Goal: Task Accomplishment & Management: Manage account settings

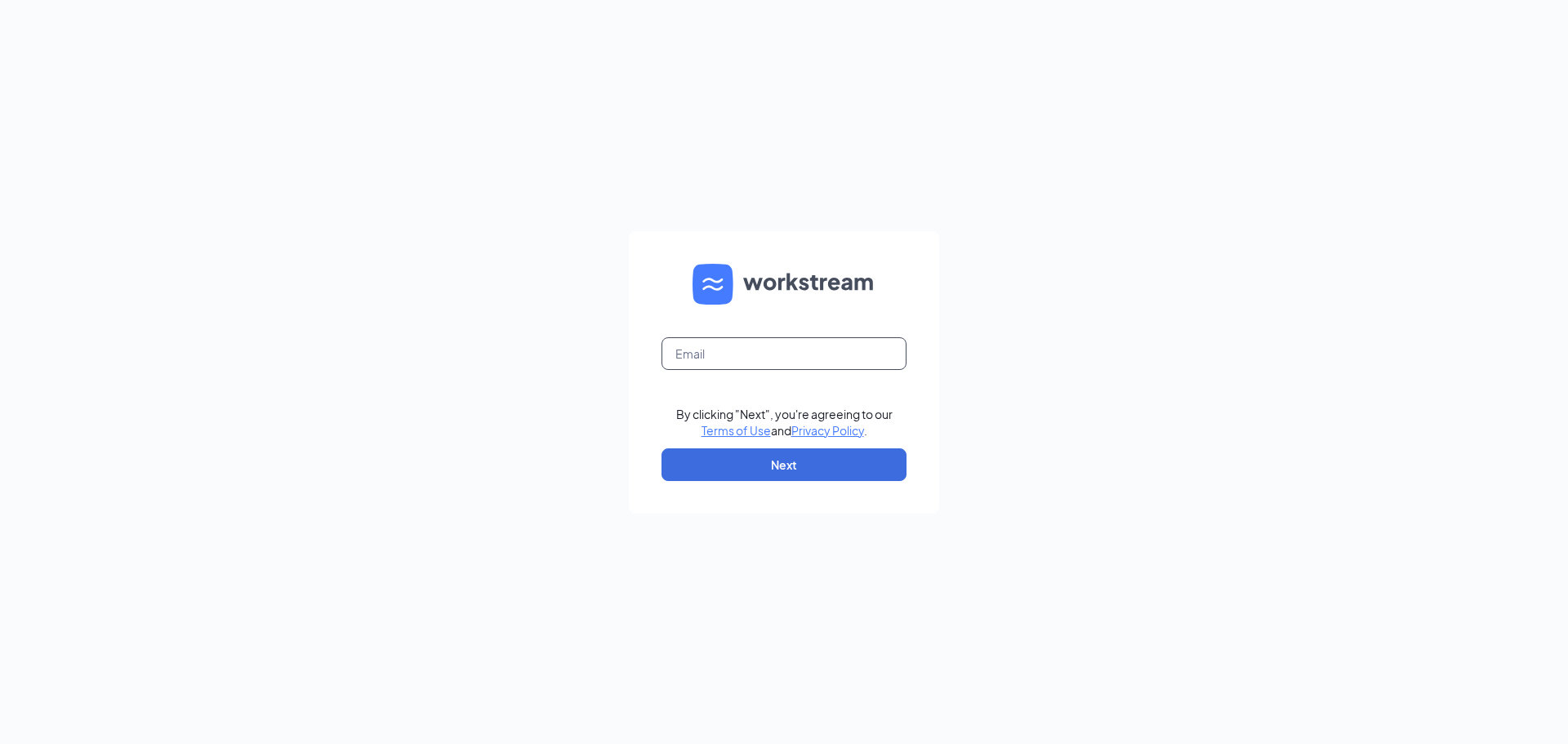
click at [718, 355] on input "text" at bounding box center [784, 354] width 245 height 33
type input "wendys@collinscom.net"
click at [799, 462] on button "Next" at bounding box center [784, 464] width 245 height 33
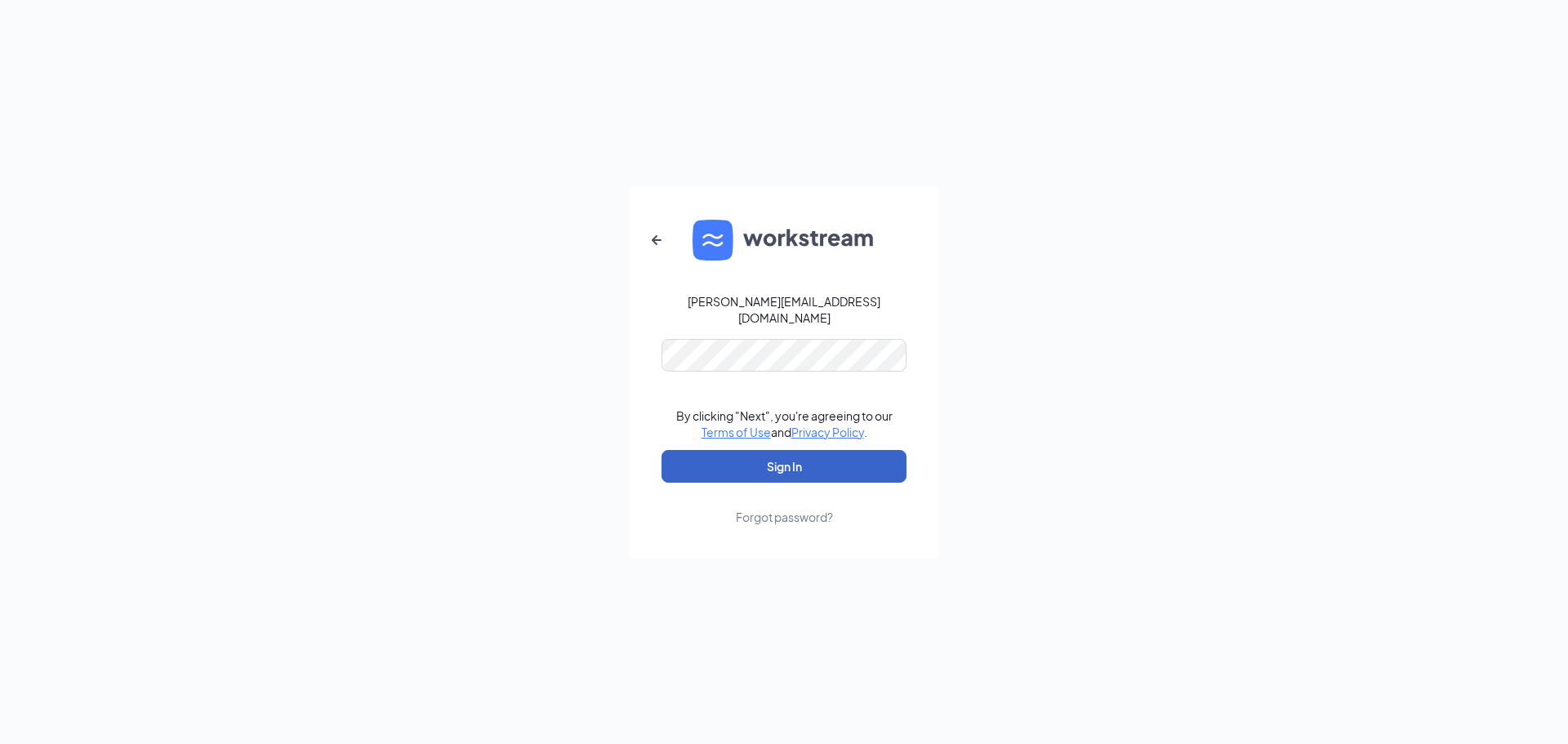
click at [807, 456] on button "Sign In" at bounding box center [784, 466] width 245 height 33
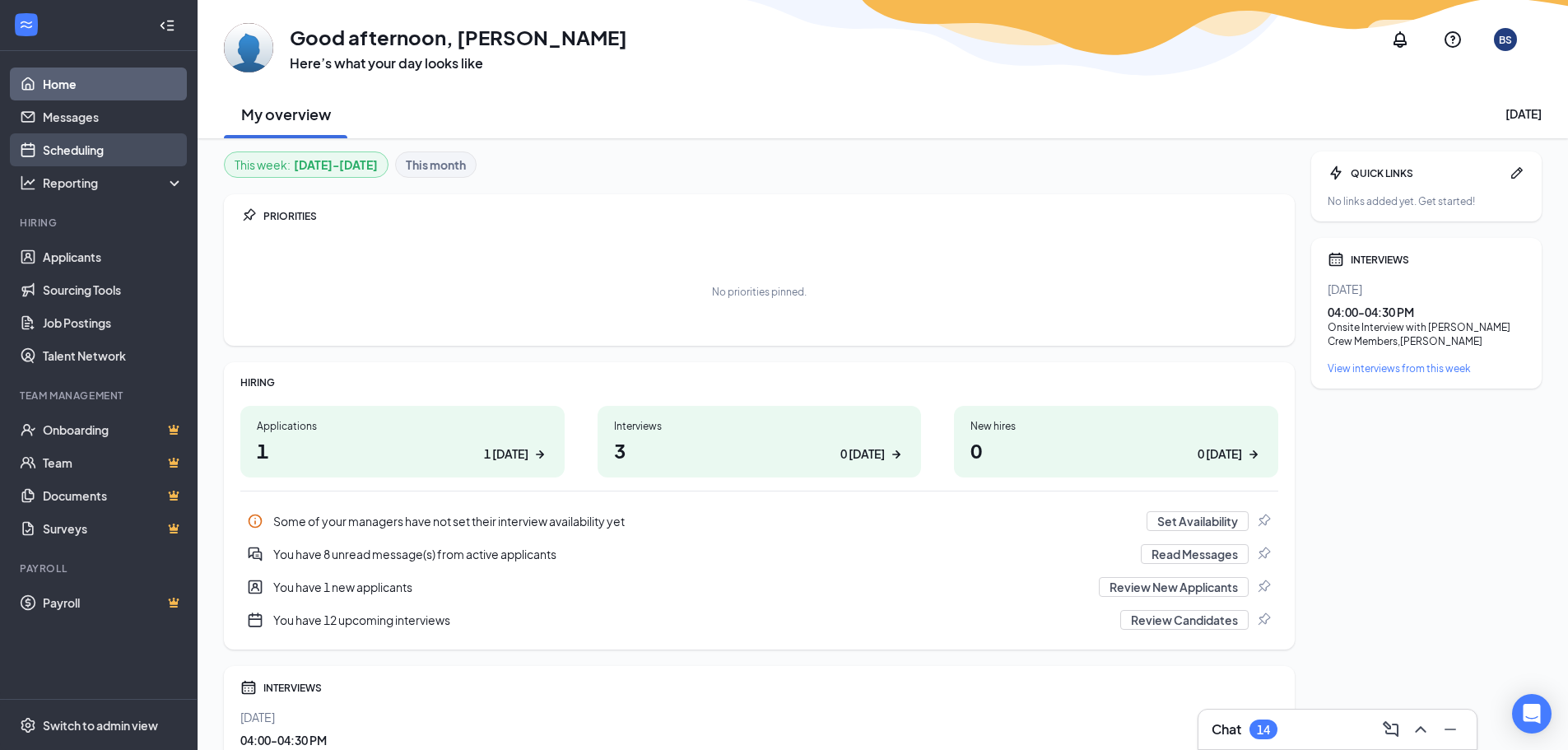
click at [84, 149] on link "Scheduling" at bounding box center [112, 150] width 141 height 33
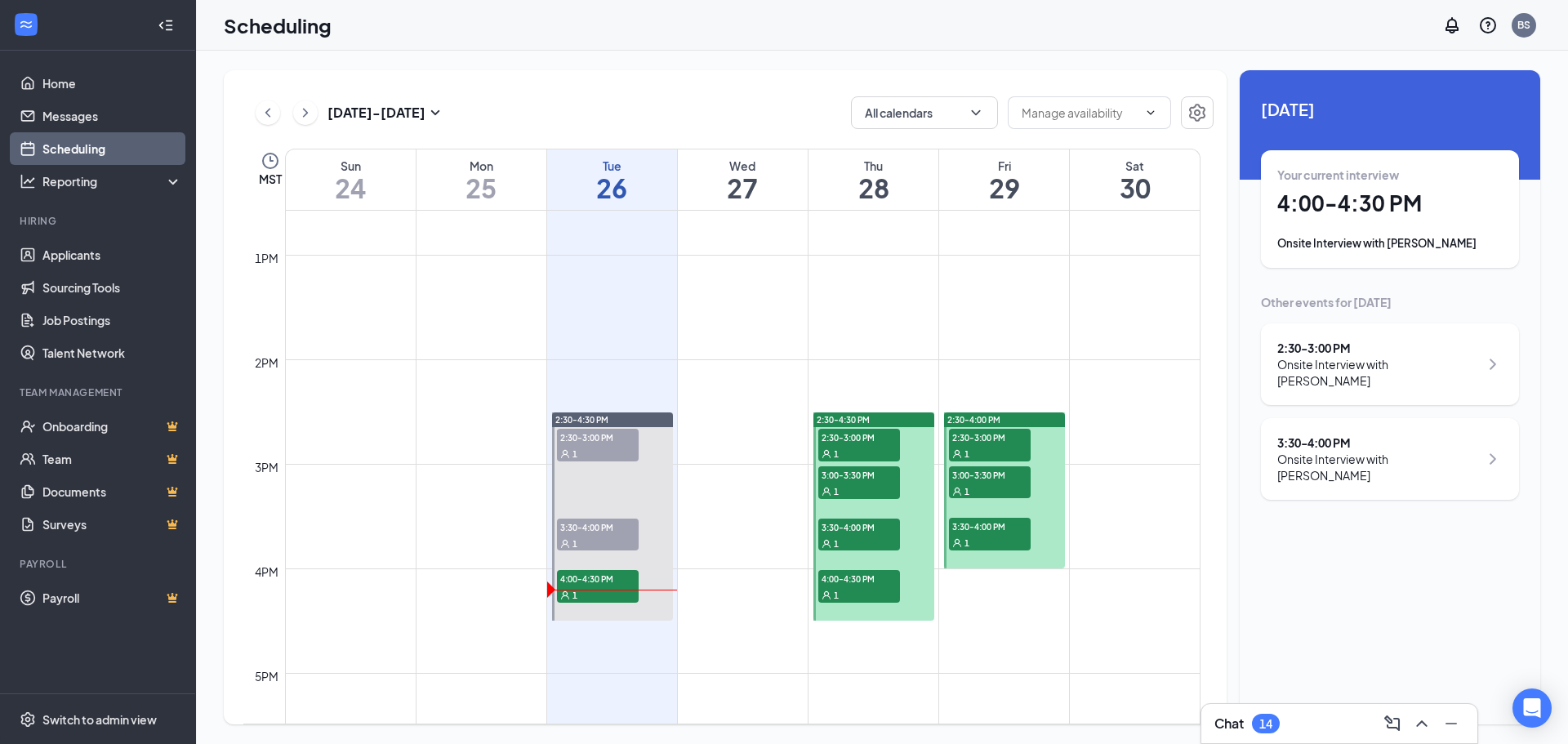
scroll to position [1374, 0]
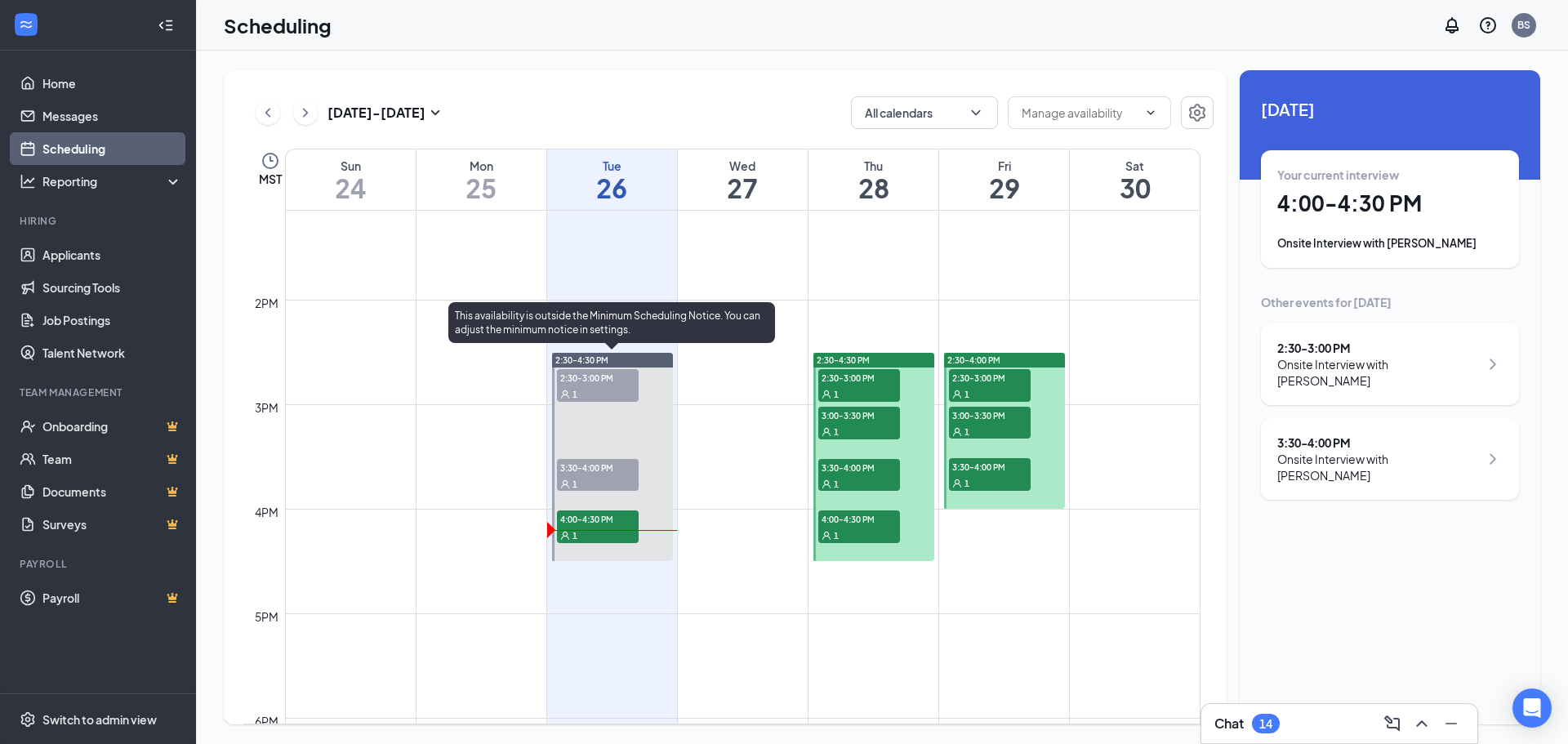
click at [603, 374] on span "2:30-3:00 PM" at bounding box center [597, 377] width 81 height 16
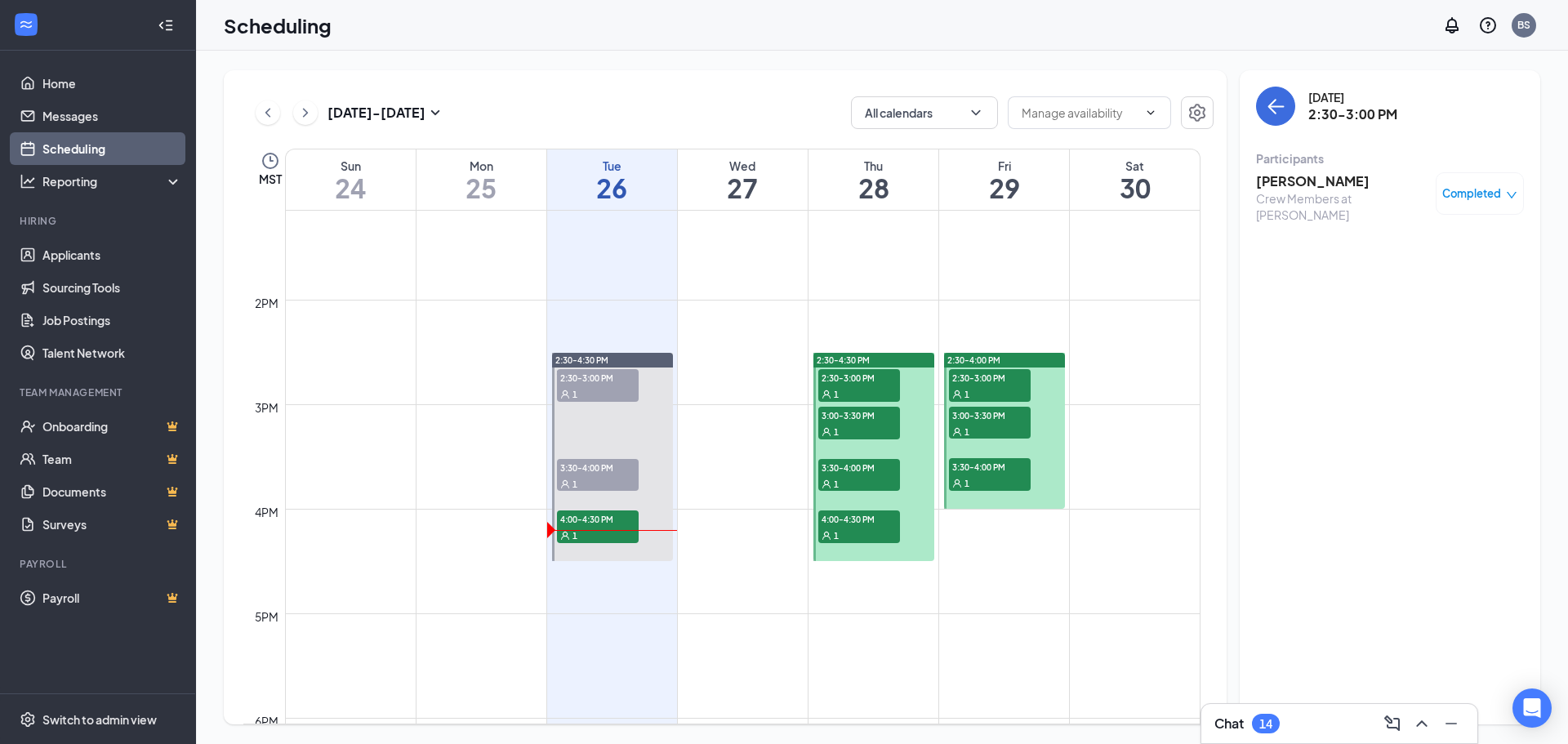
click at [1313, 180] on h3 "[PERSON_NAME]" at bounding box center [1342, 181] width 172 height 18
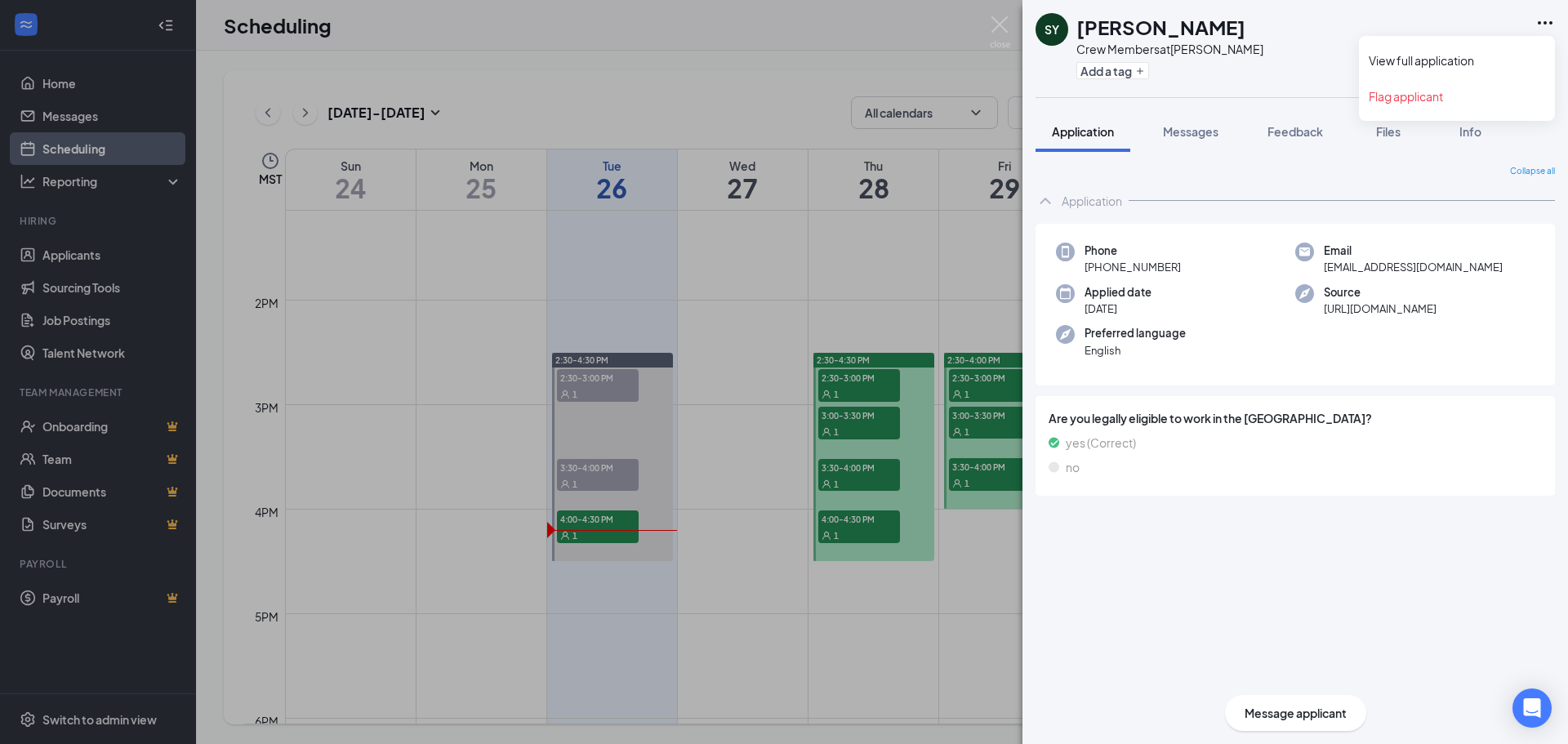
click at [1543, 21] on icon "Ellipses" at bounding box center [1544, 22] width 19 height 19
click at [1442, 56] on link "View full application" at bounding box center [1456, 60] width 176 height 16
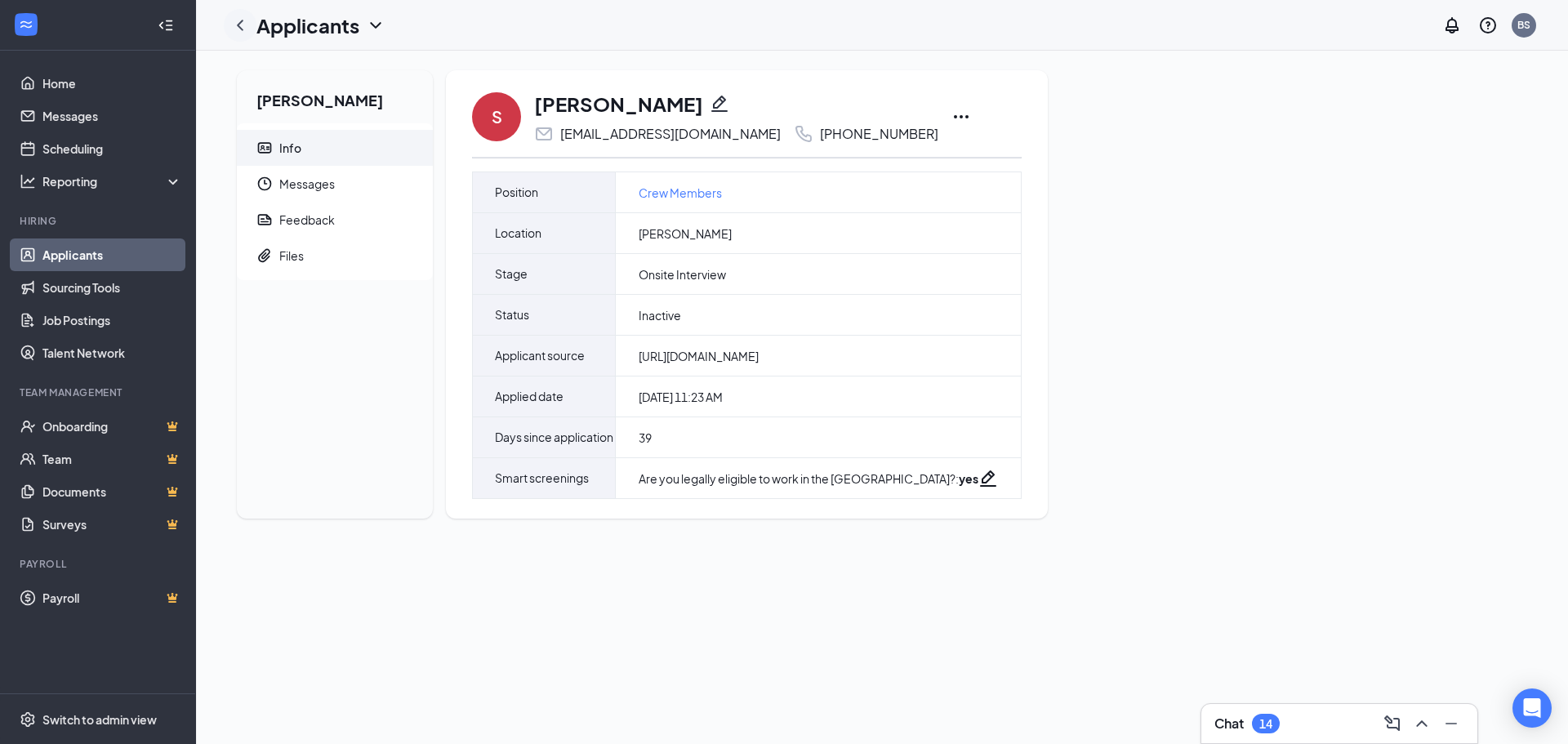
click at [240, 21] on icon "ChevronLeft" at bounding box center [240, 25] width 19 height 19
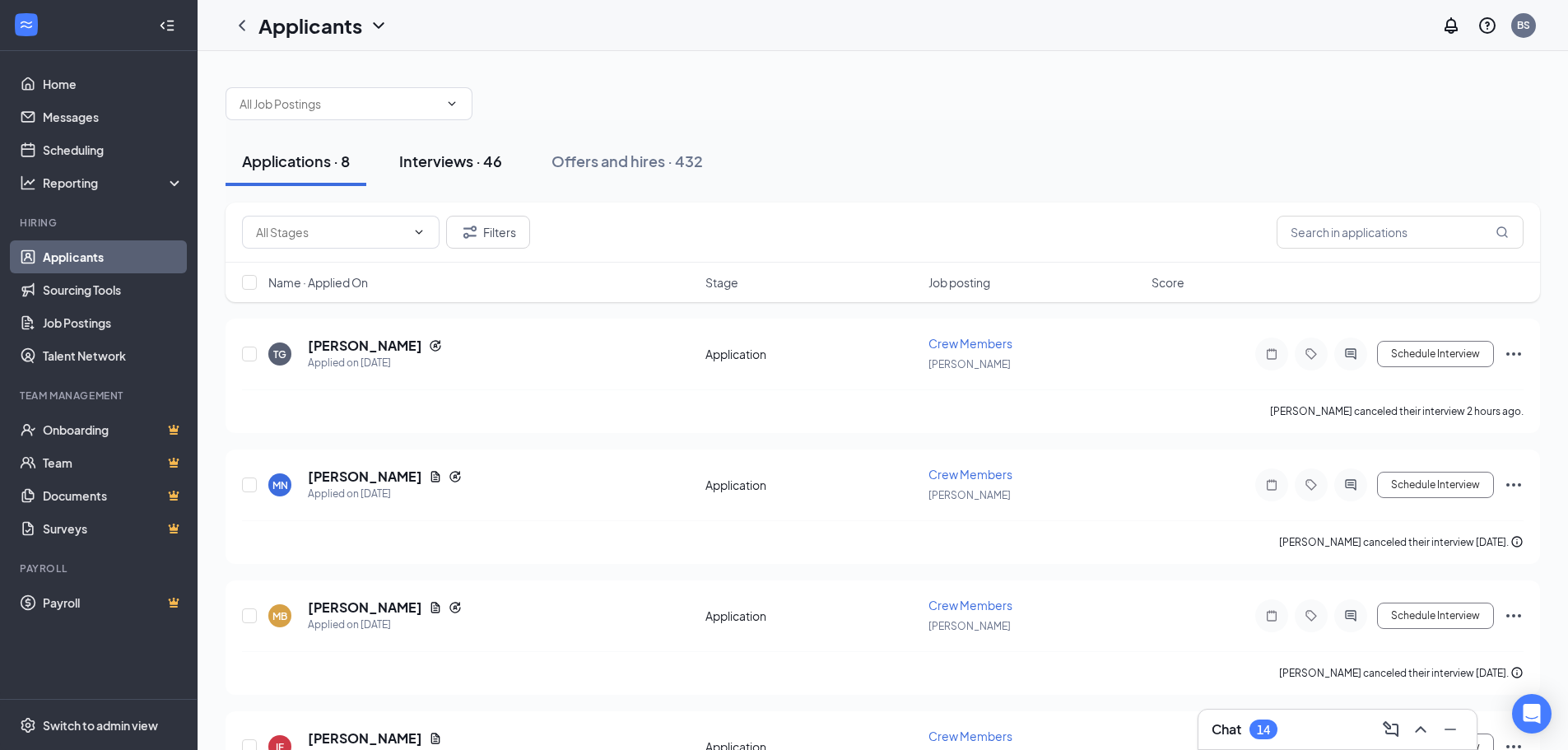
click at [451, 160] on div "Interviews · 46" at bounding box center [451, 160] width 103 height 20
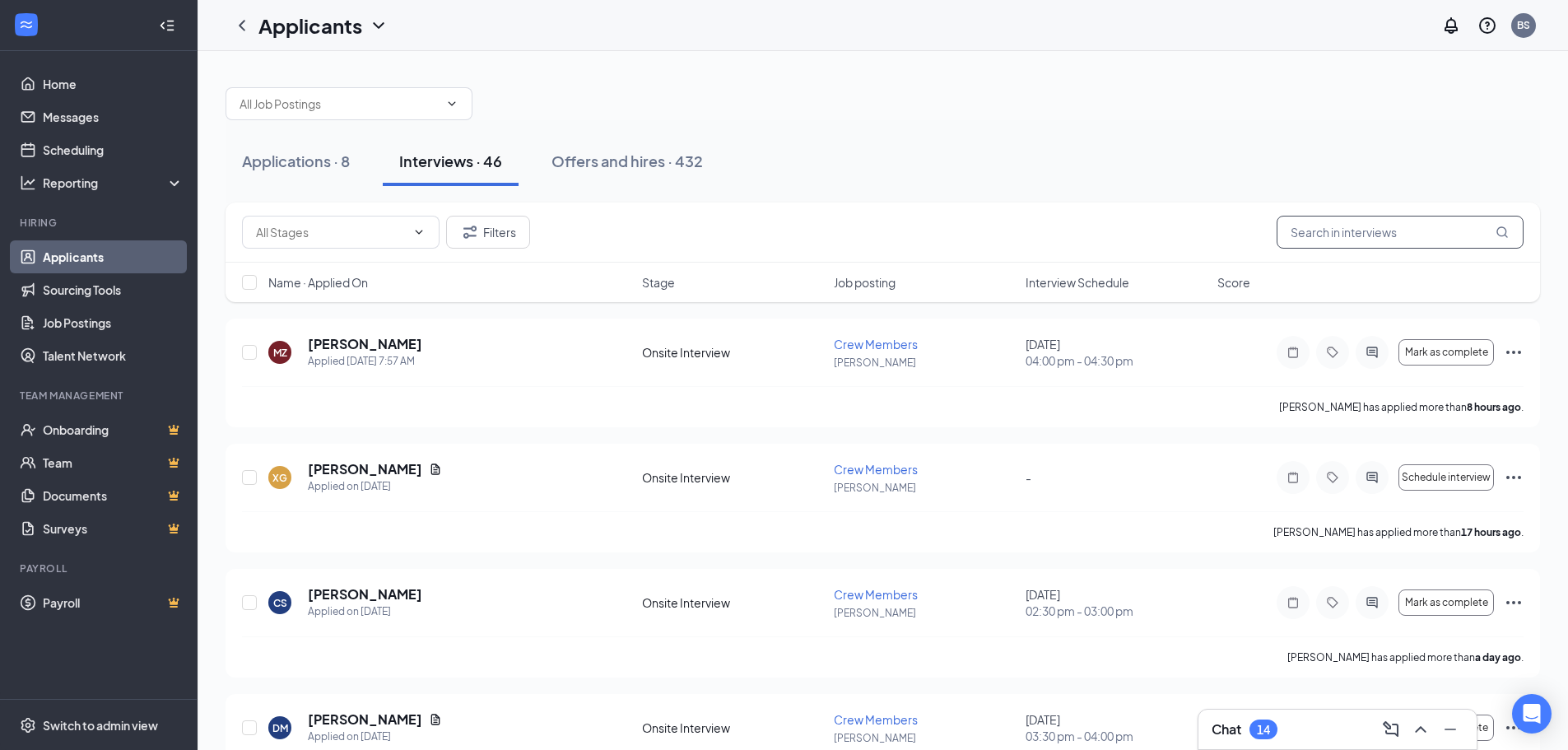
click at [1364, 228] on input "text" at bounding box center [1399, 232] width 247 height 33
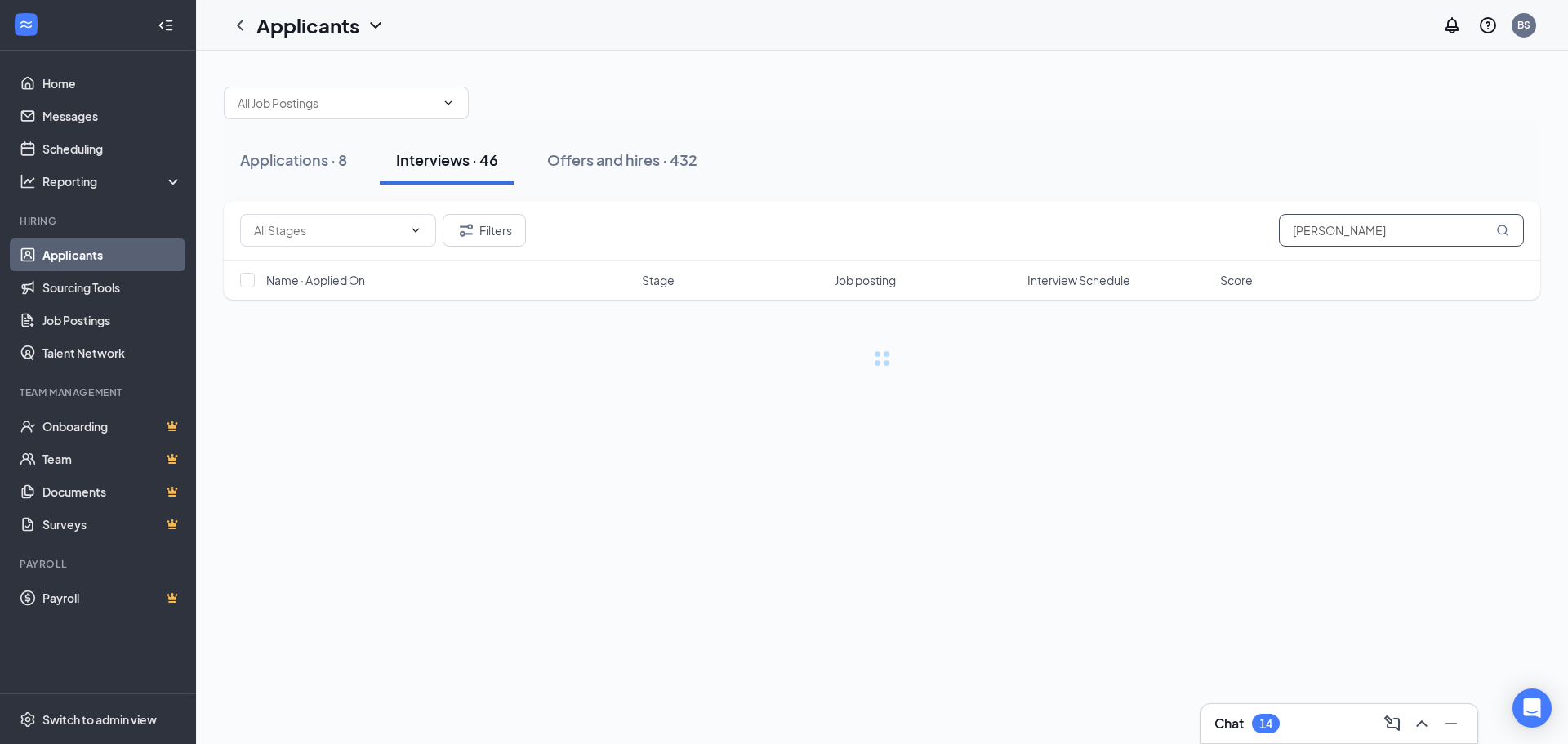
type input "Samuel"
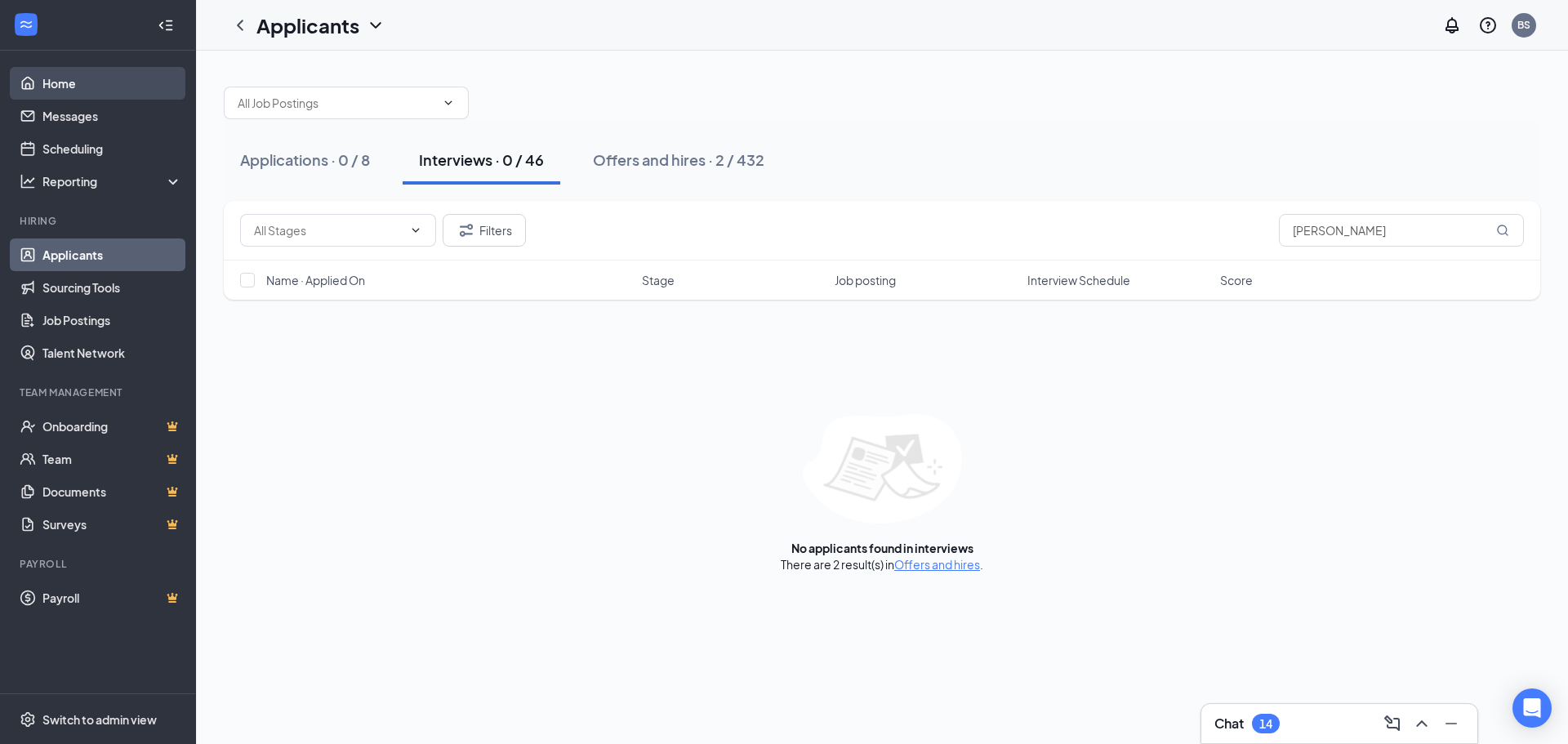
click at [71, 83] on link "Home" at bounding box center [112, 83] width 140 height 33
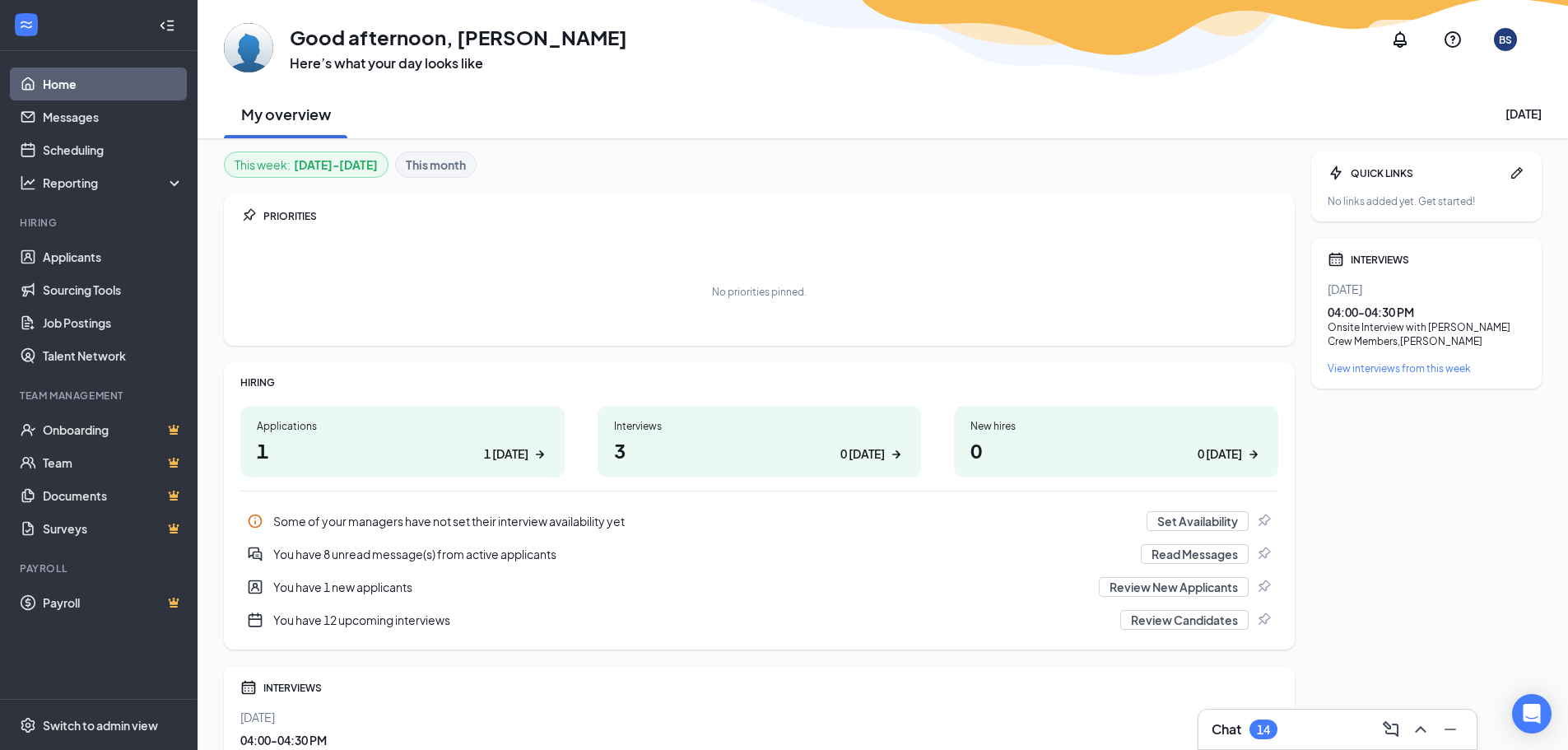
click at [380, 621] on div "You have 12 upcoming interviews" at bounding box center [692, 620] width 837 height 17
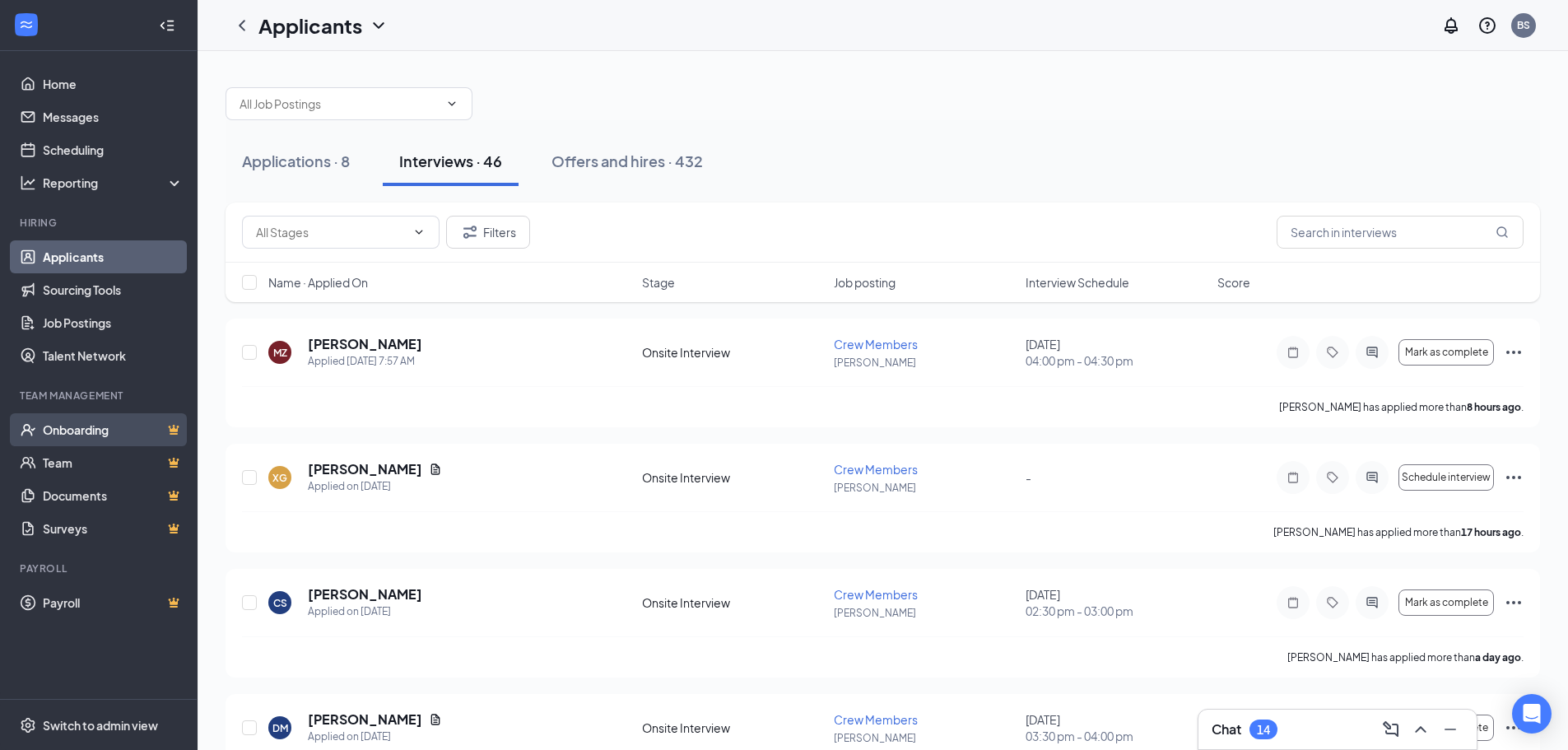
click at [95, 423] on link "Onboarding" at bounding box center [112, 429] width 141 height 33
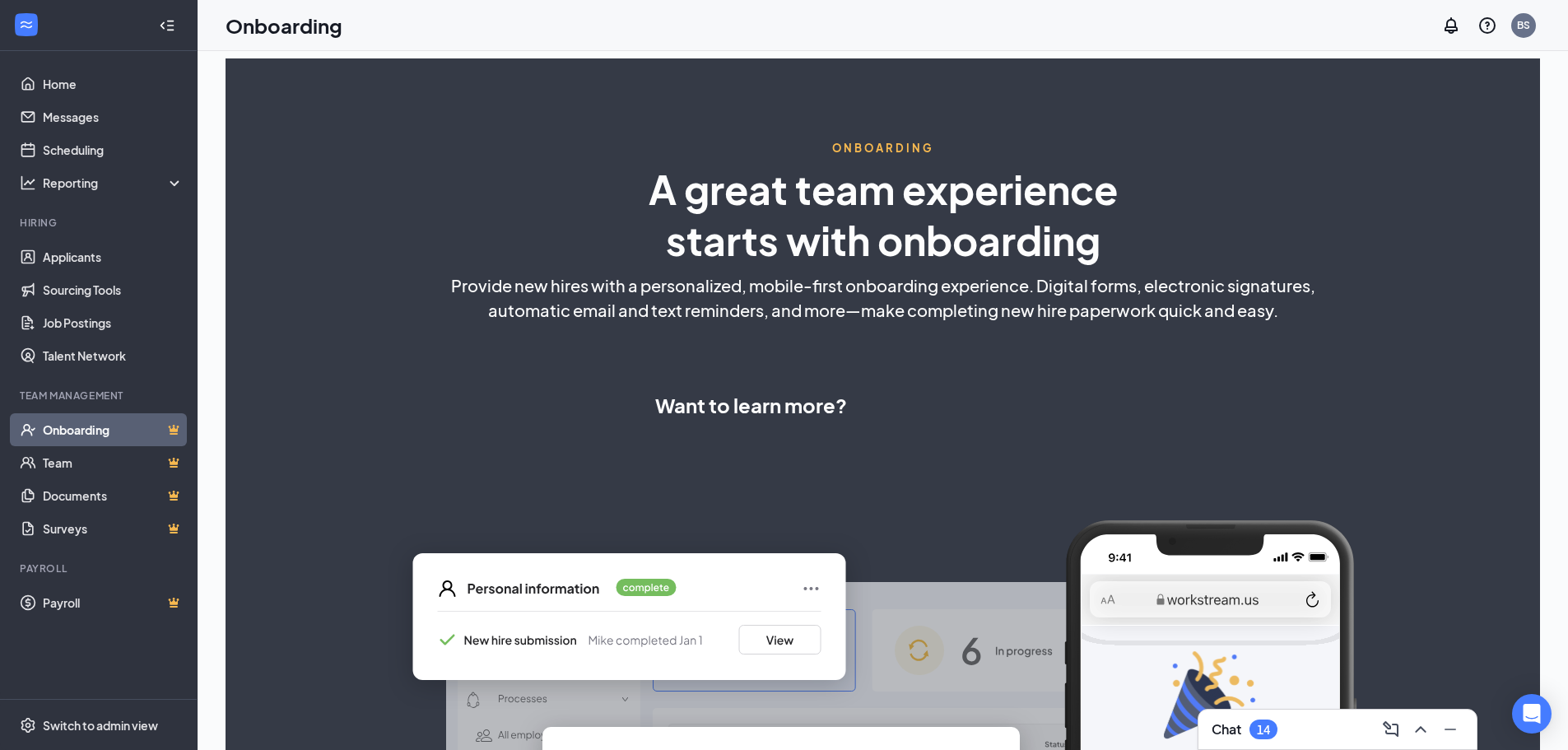
select select "US"
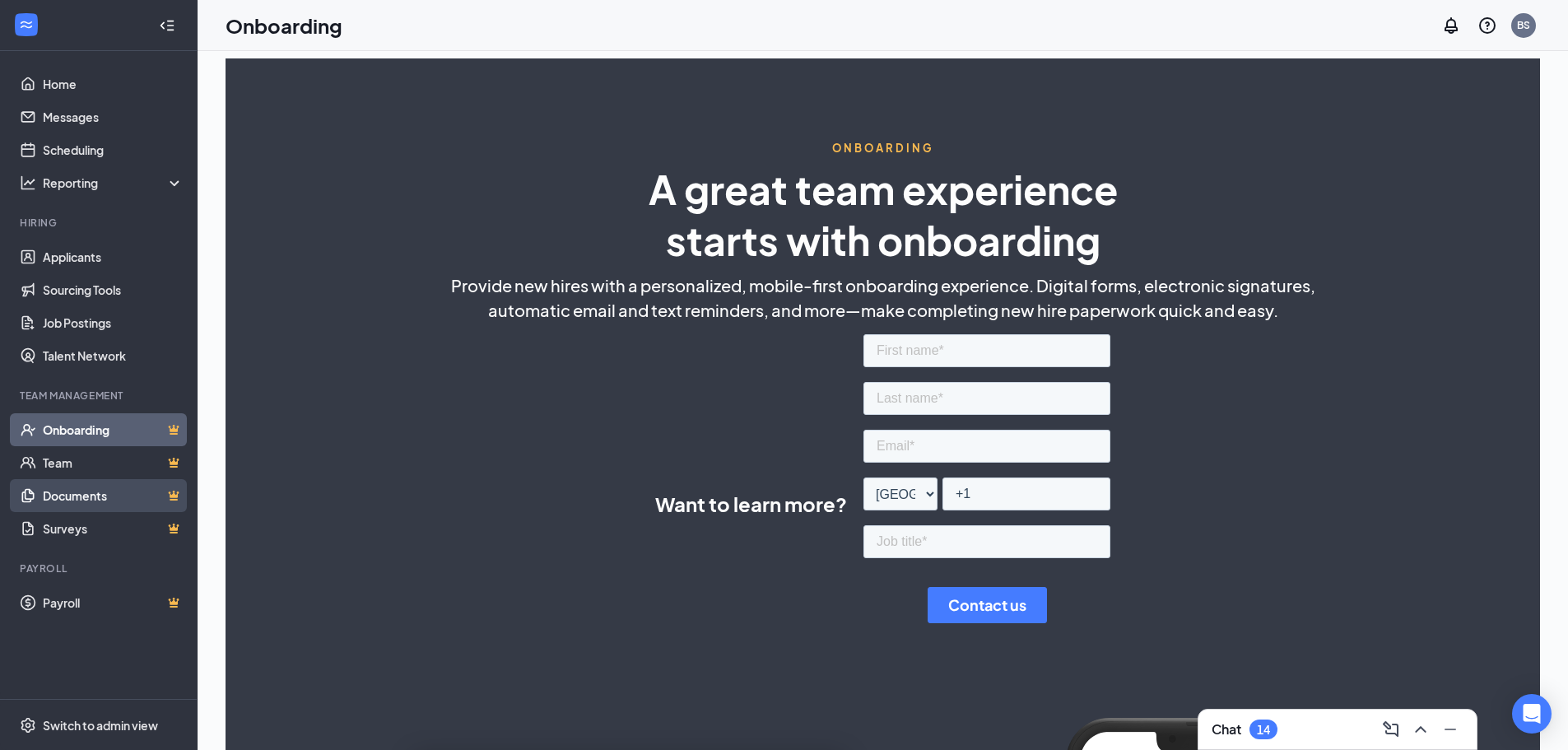
click at [74, 495] on link "Documents" at bounding box center [112, 496] width 141 height 33
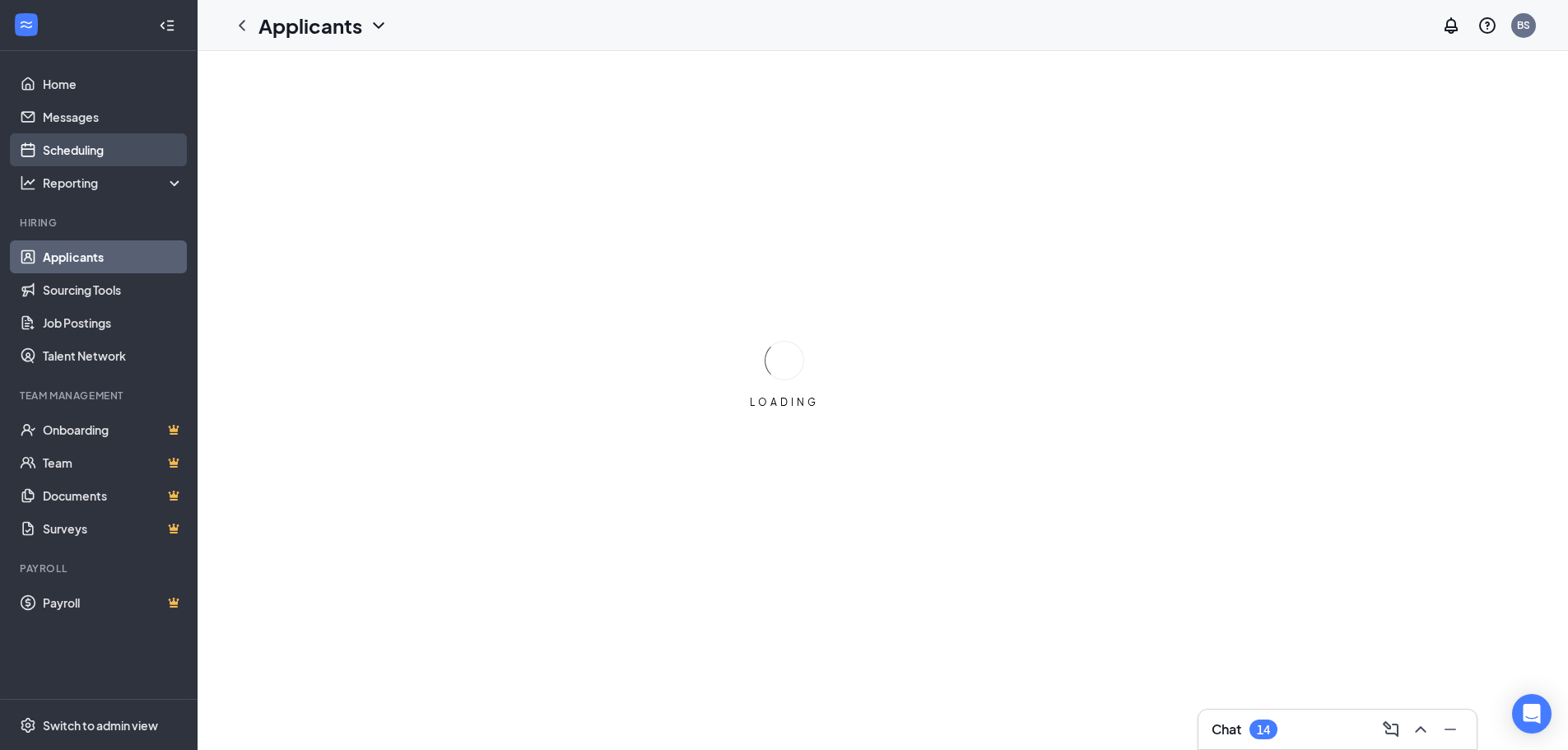
click at [91, 151] on link "Scheduling" at bounding box center [112, 150] width 141 height 33
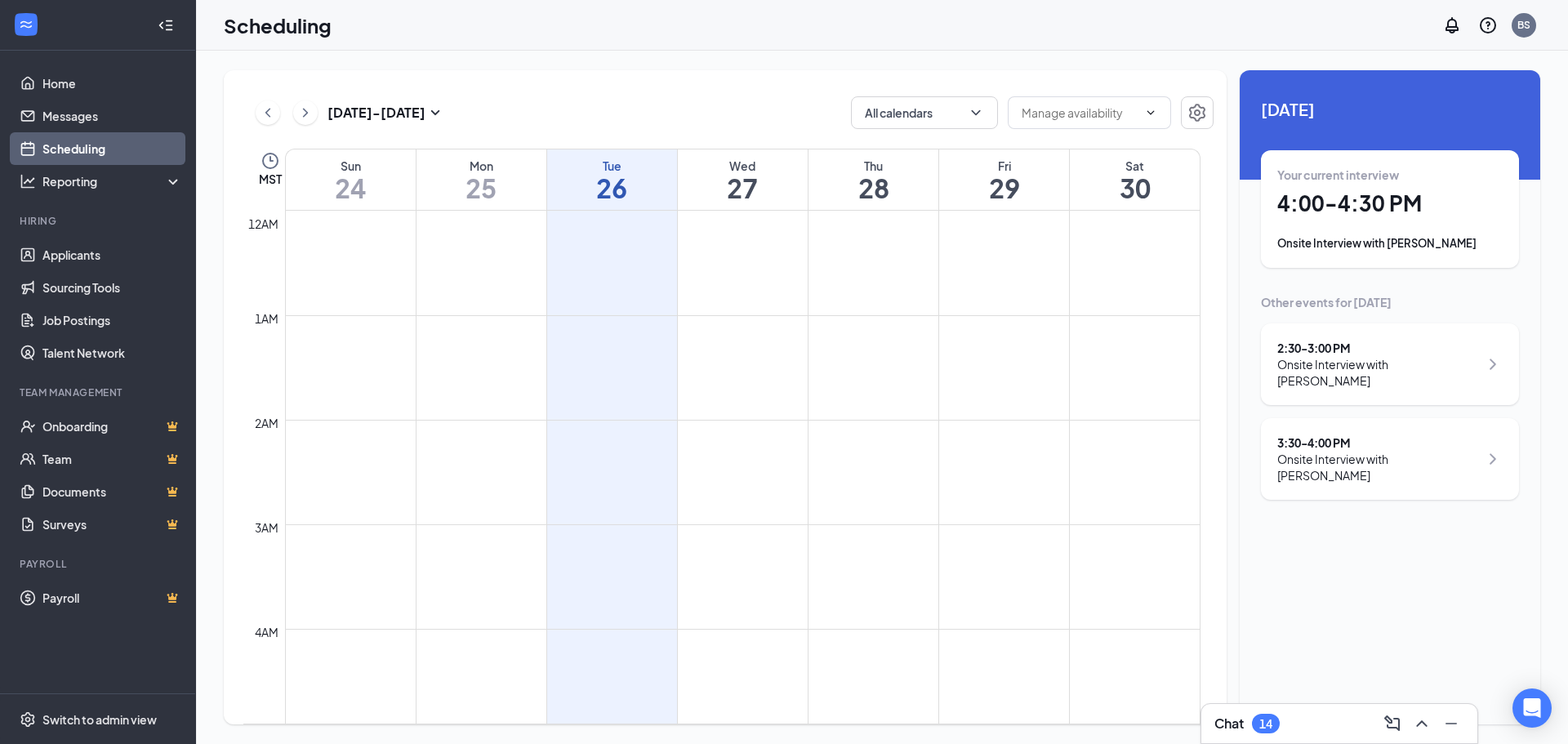
scroll to position [802, 0]
click at [65, 118] on link "Messages" at bounding box center [112, 116] width 140 height 33
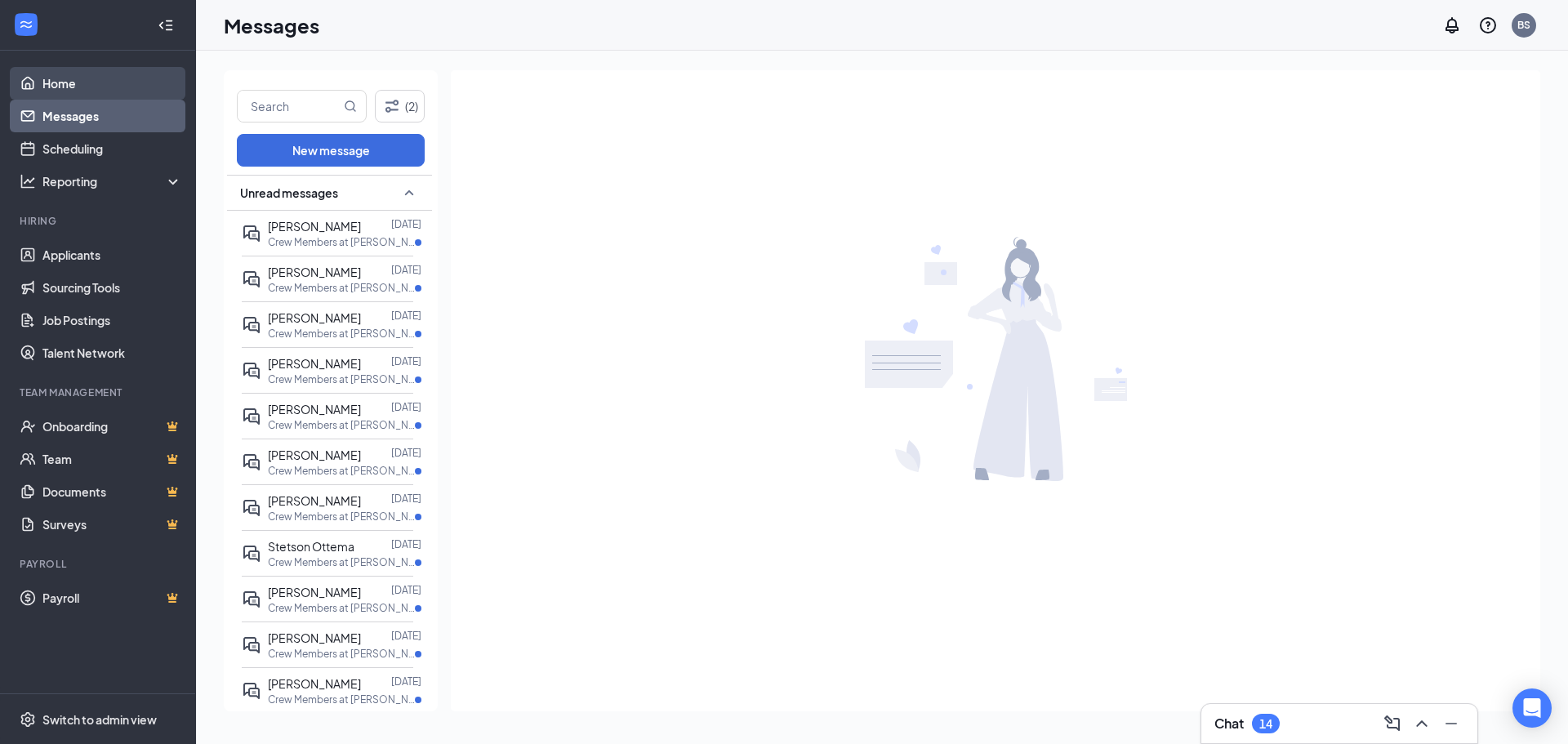
click at [60, 86] on link "Home" at bounding box center [112, 83] width 140 height 33
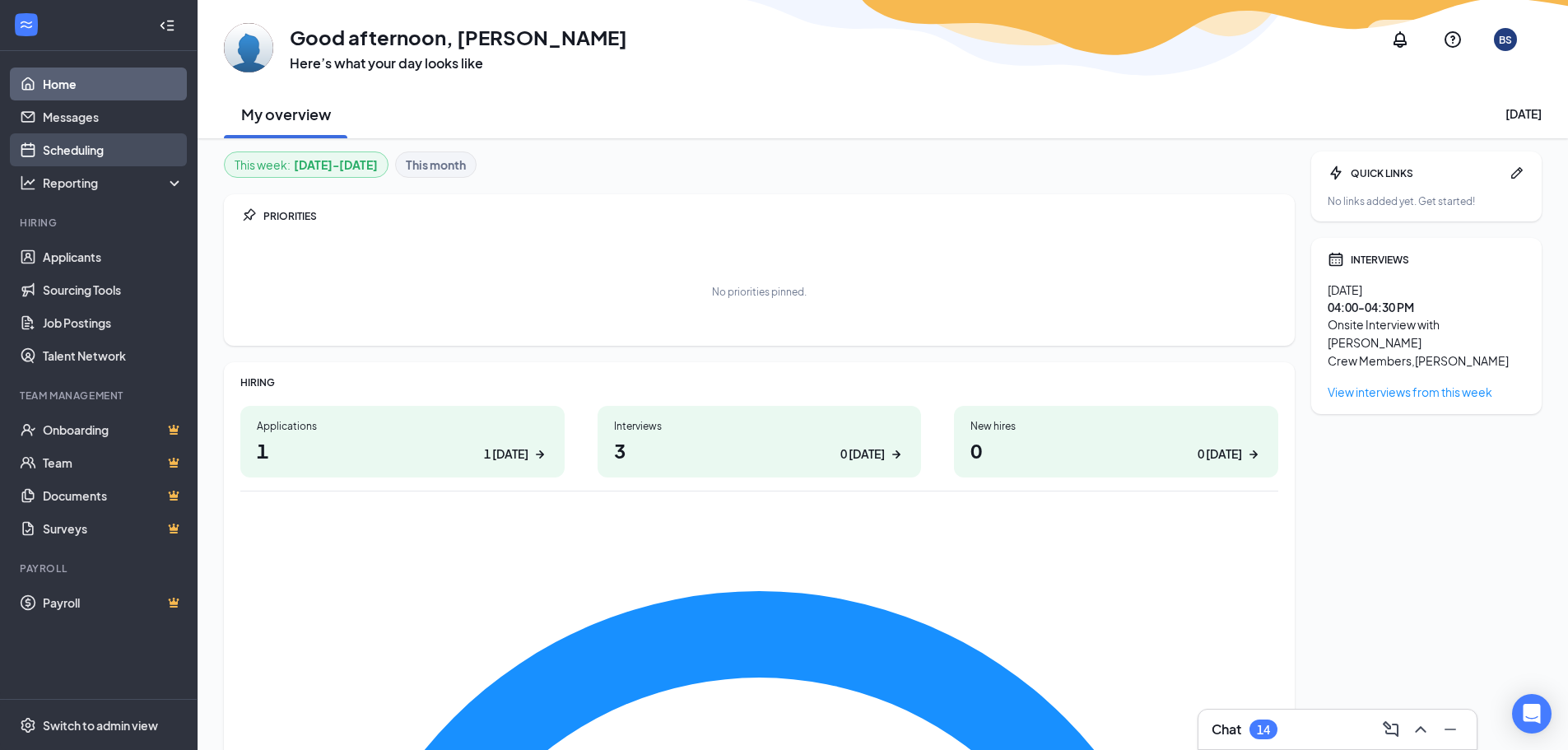
click at [87, 152] on link "Scheduling" at bounding box center [112, 150] width 141 height 33
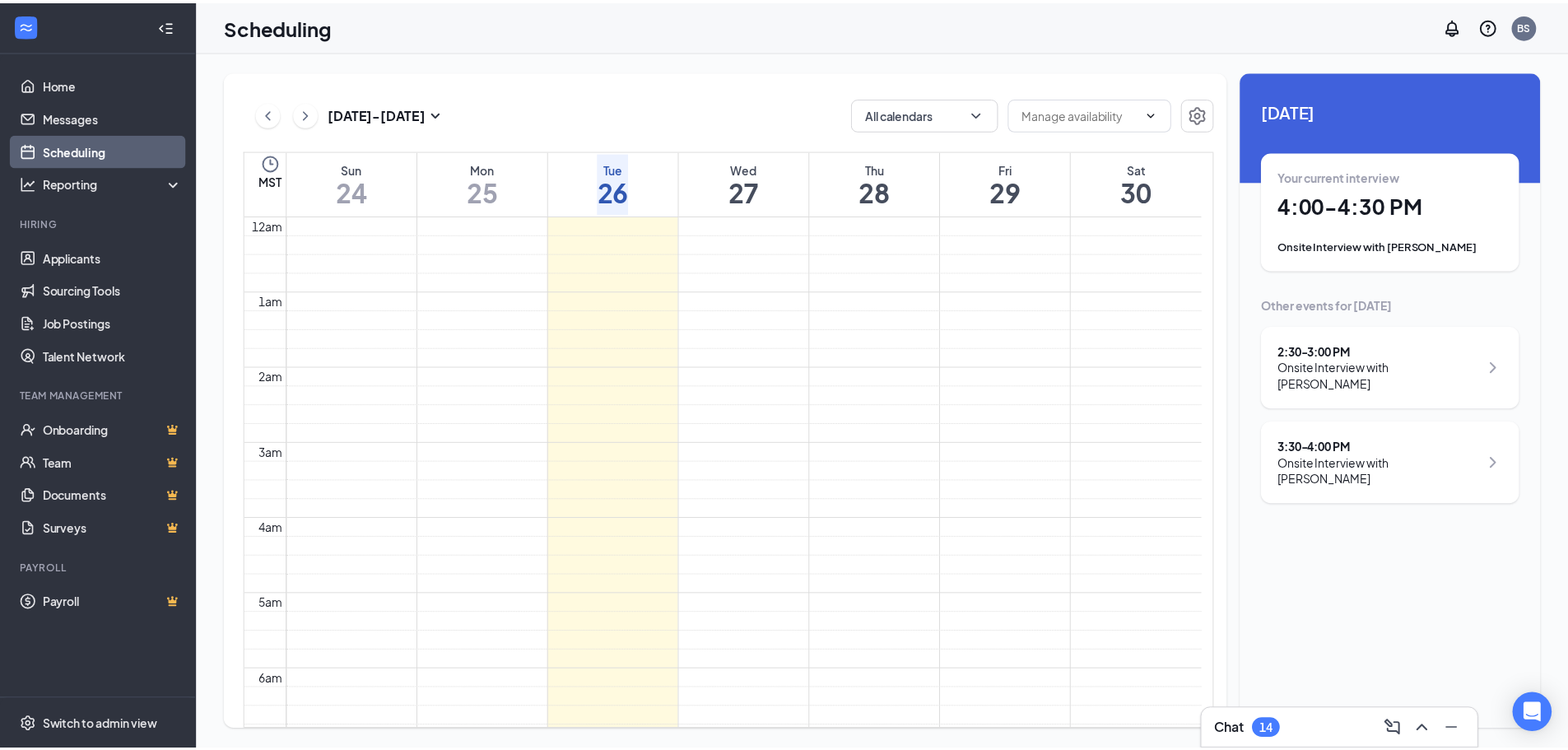
scroll to position [809, 0]
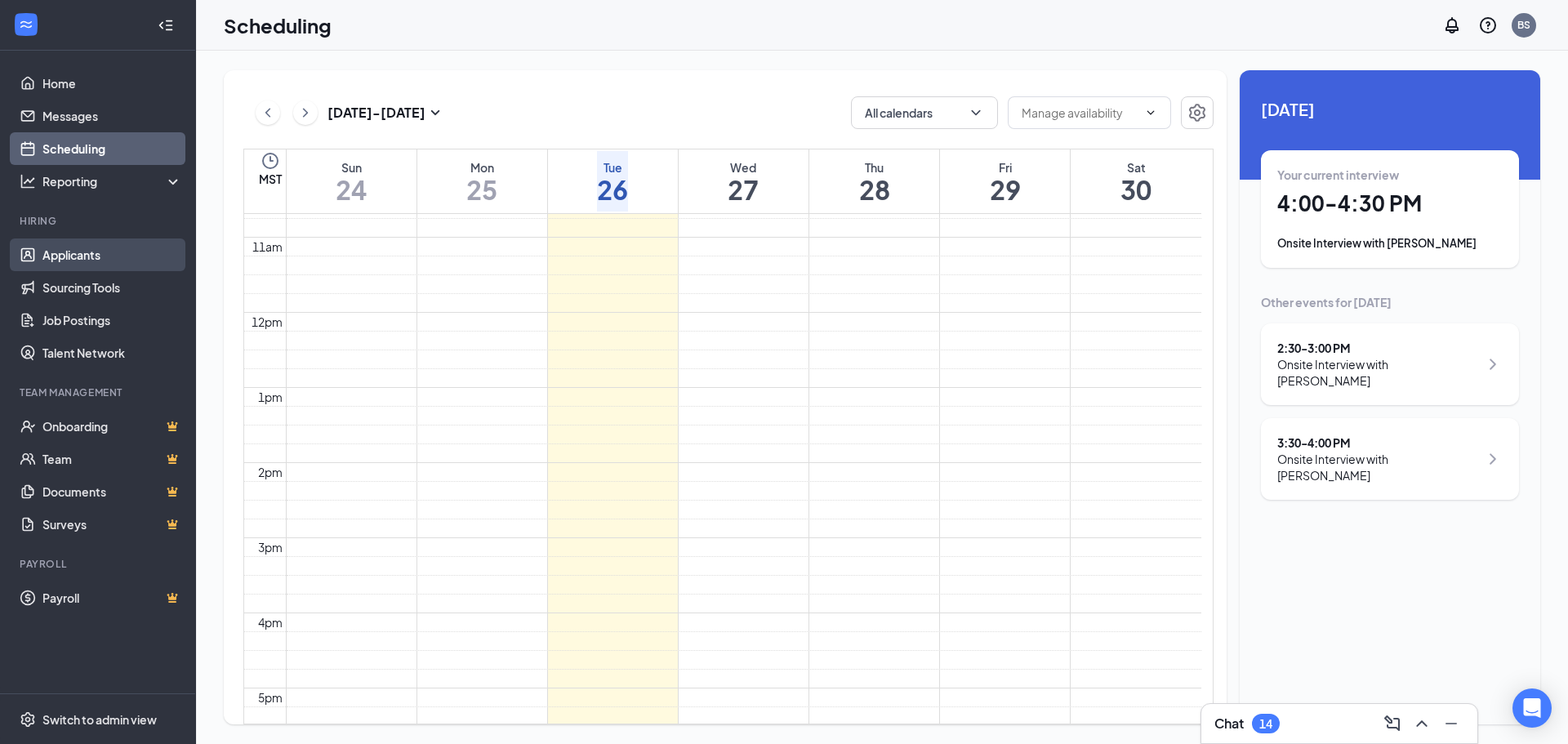
click at [65, 260] on link "Applicants" at bounding box center [112, 255] width 140 height 33
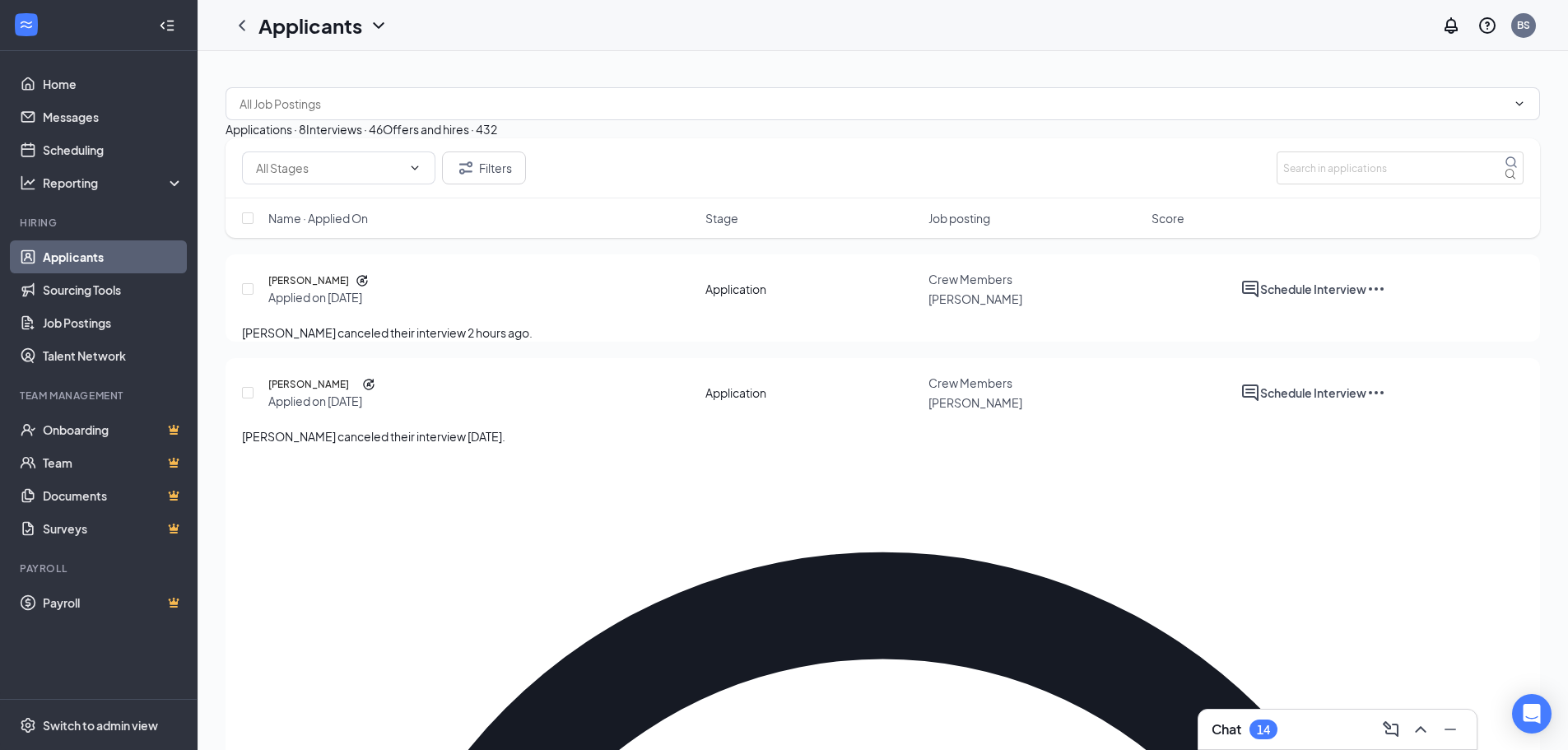
scroll to position [82, 0]
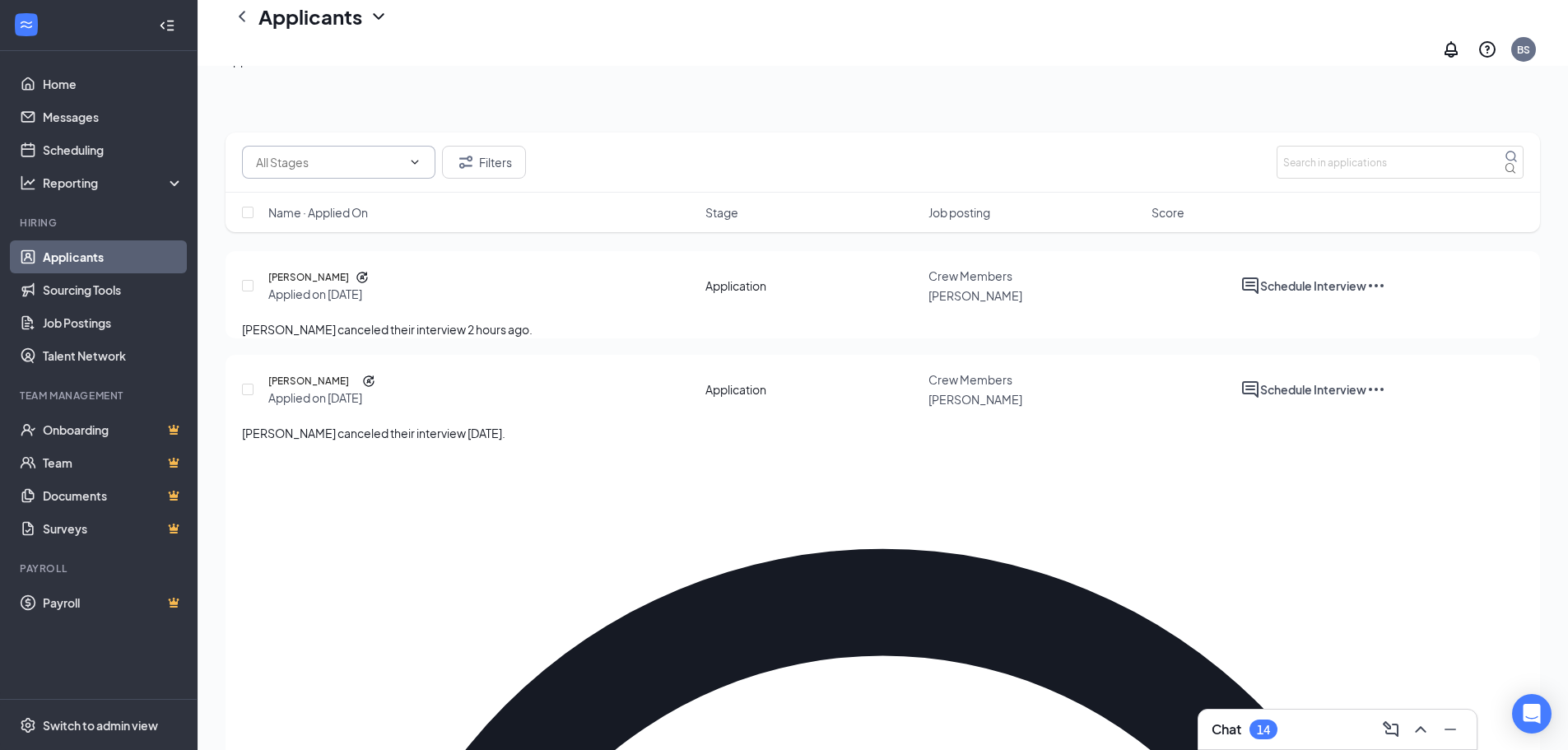
click at [416, 161] on icon "ChevronDown" at bounding box center [415, 161] width 7 height 4
click at [301, 218] on div "Holding Stage (11)" at bounding box center [291, 209] width 98 height 18
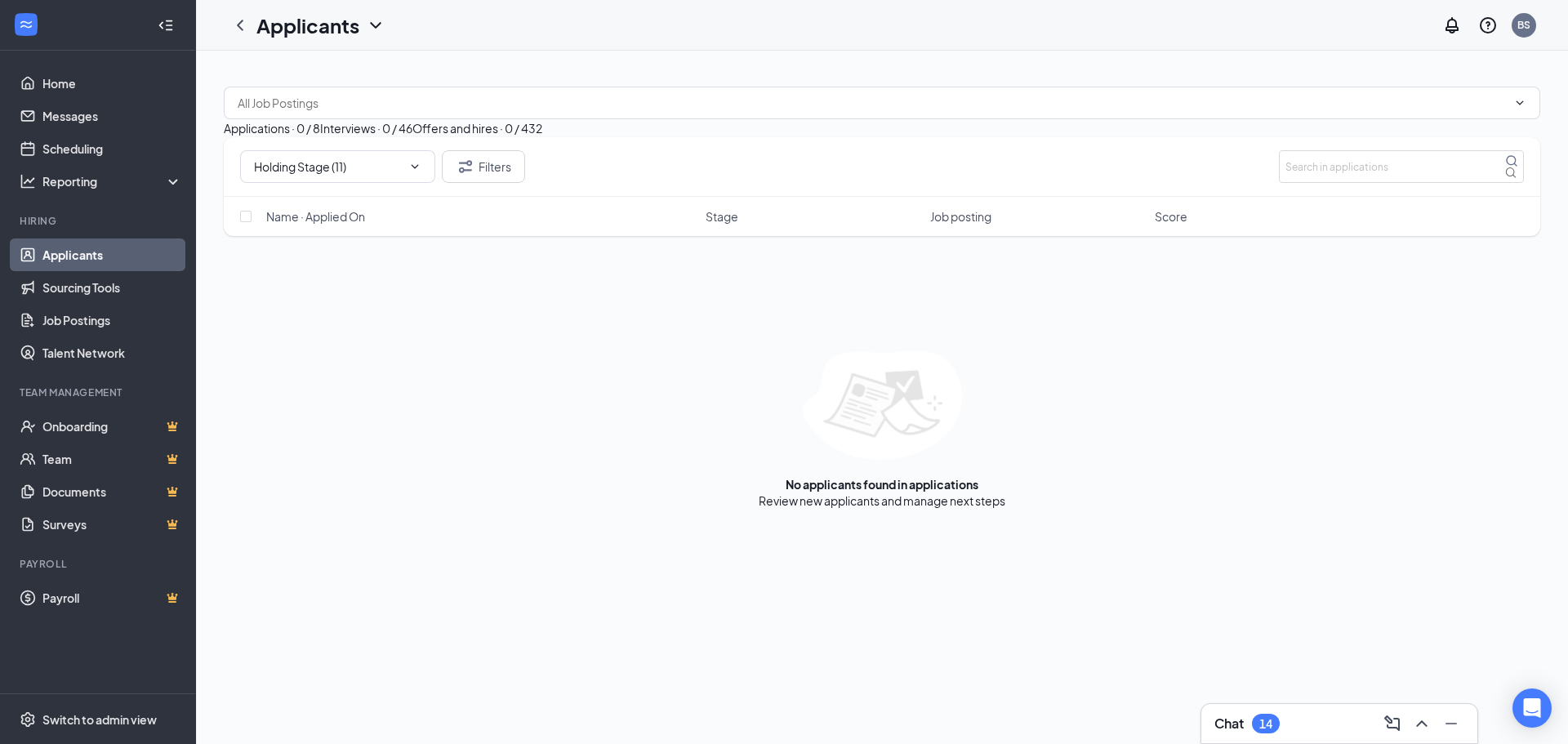
click at [412, 173] on icon "ChevronDown" at bounding box center [415, 166] width 13 height 13
click at [313, 268] on div "Application (8)" at bounding box center [278, 259] width 75 height 18
type input "Application (8)"
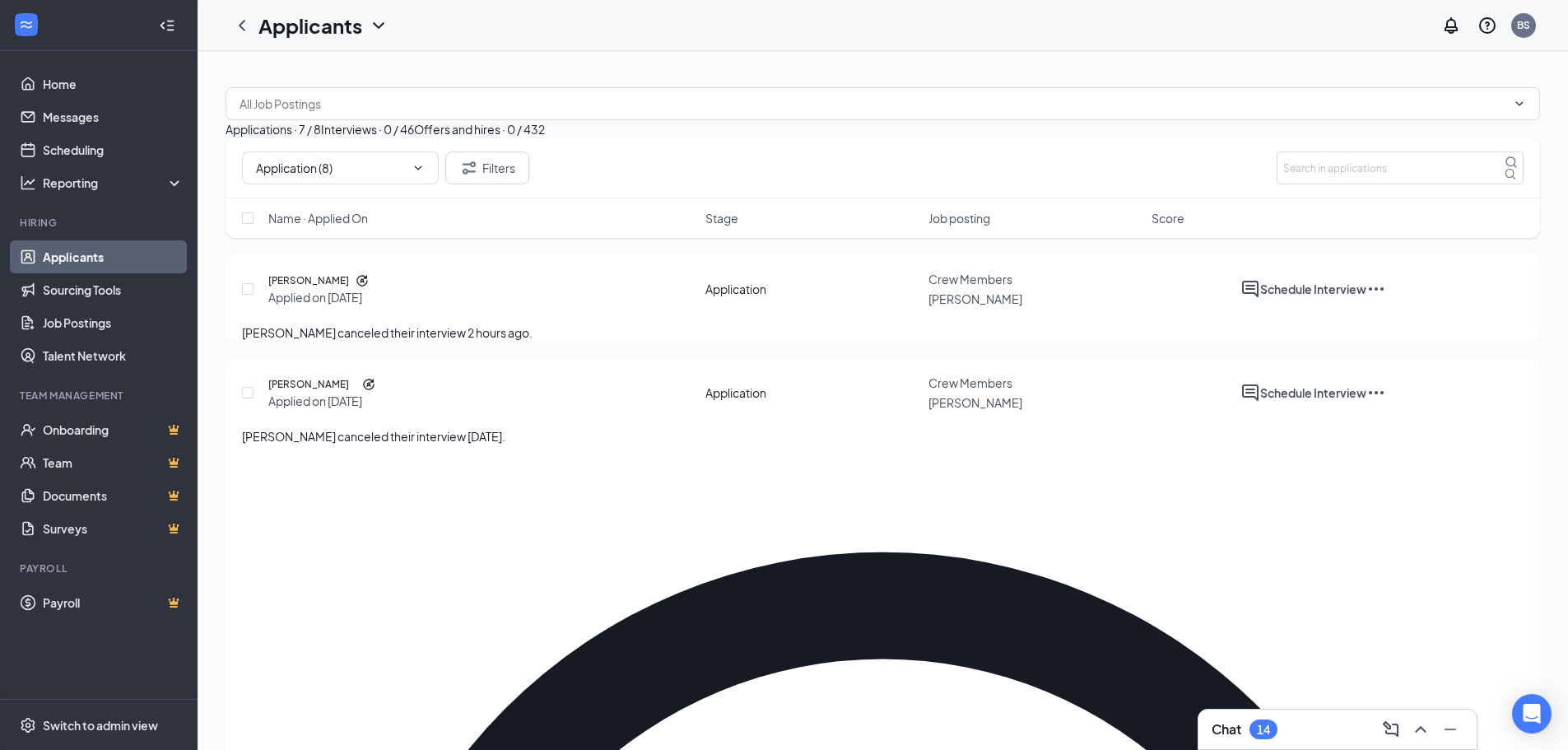
click at [414, 138] on div "Interviews · 0 / 46" at bounding box center [367, 129] width 93 height 18
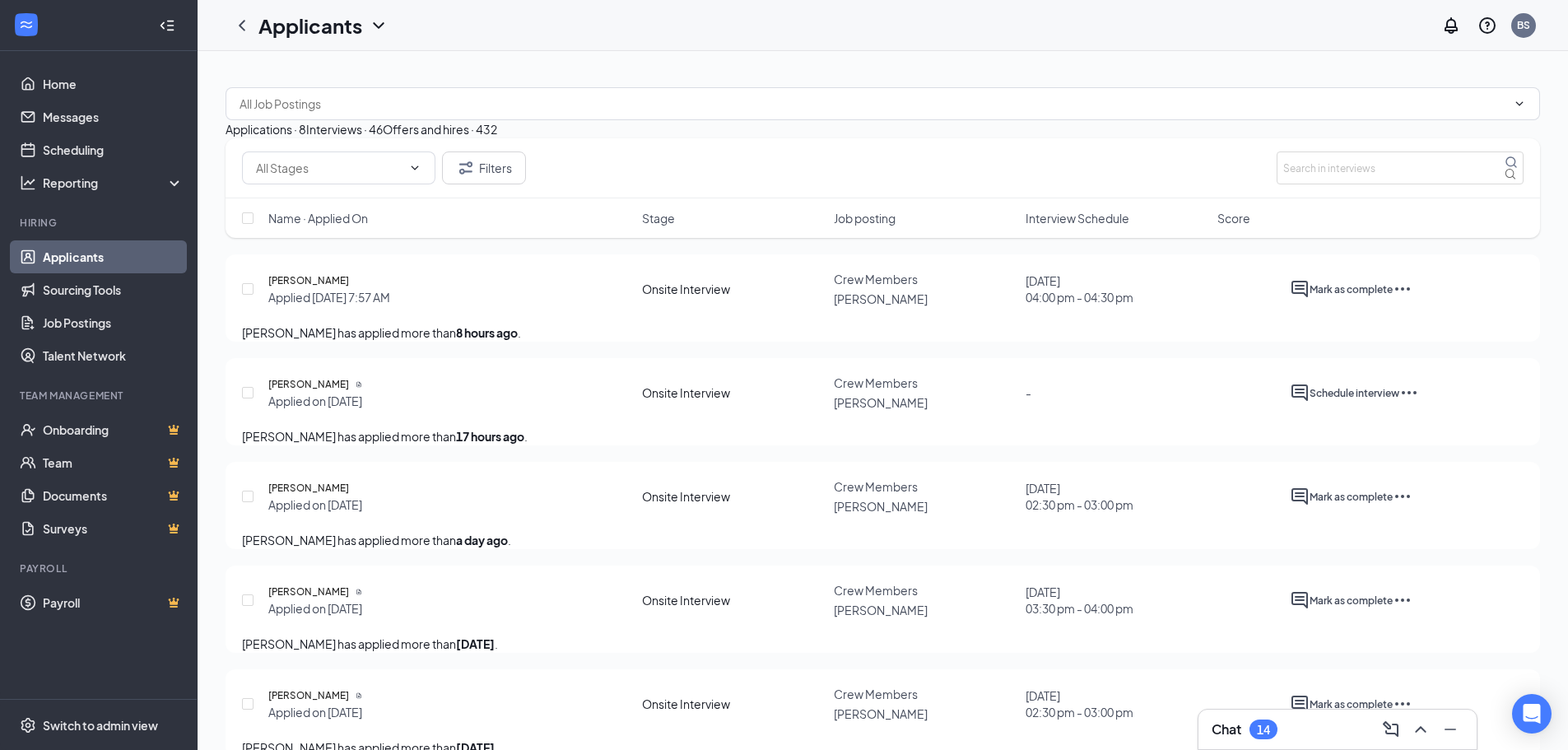
click at [1084, 227] on span "Interview Schedule" at bounding box center [1077, 218] width 104 height 17
click at [927, 138] on div "Applications · 8 Interviews · 46 Offers and hires · 432" at bounding box center [883, 129] width 1315 height 18
click at [62, 154] on link "Scheduling" at bounding box center [112, 150] width 141 height 33
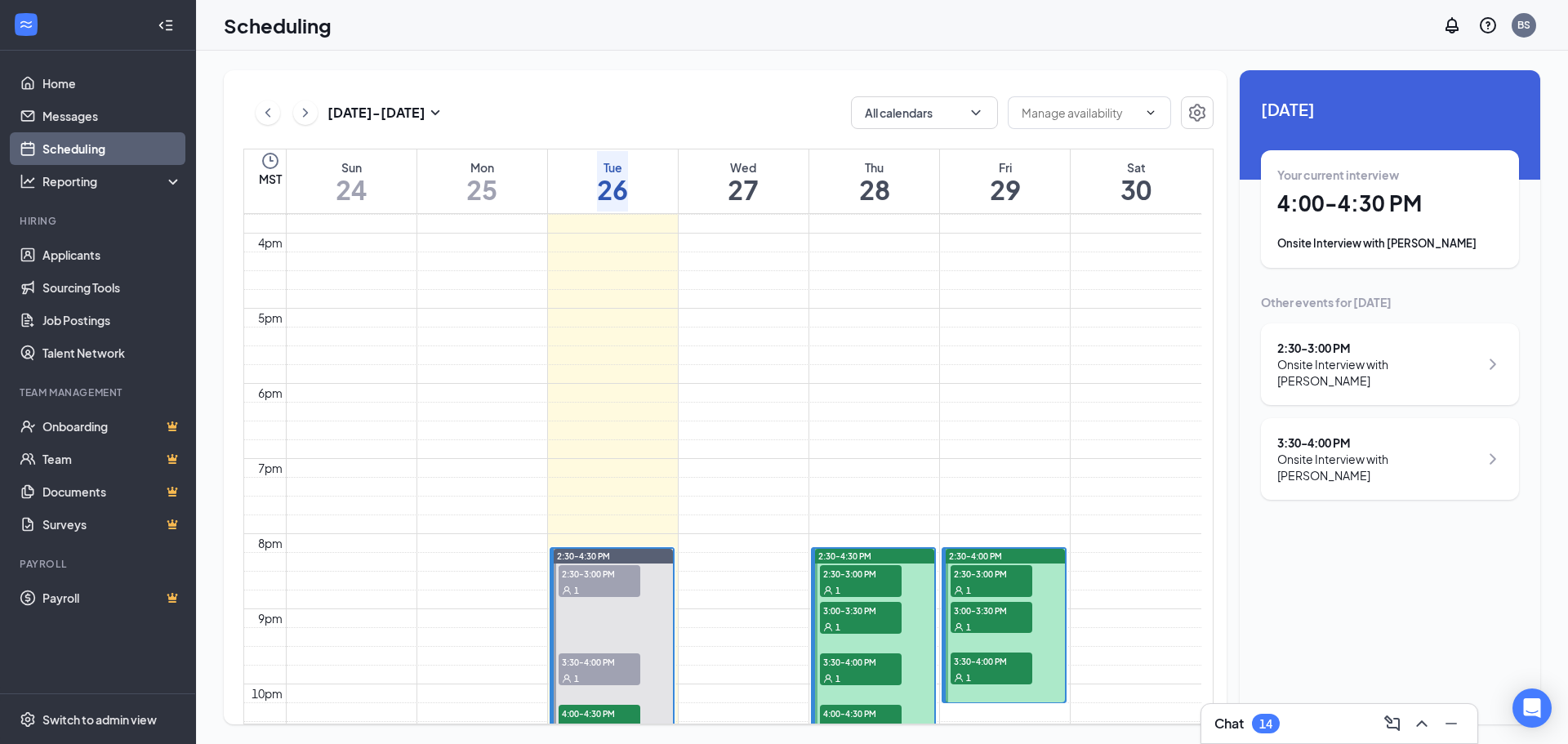
scroll to position [1211, 0]
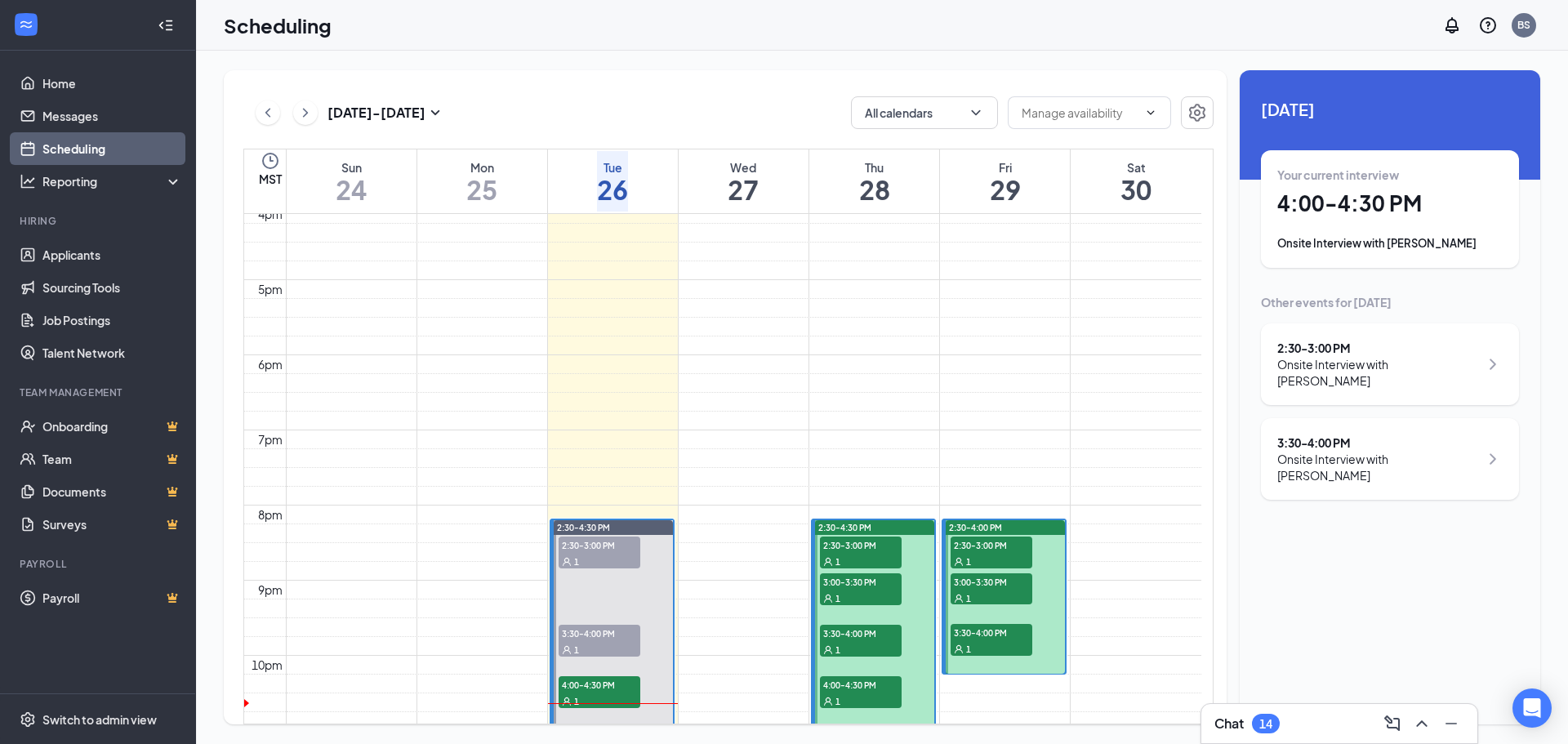
click at [1348, 359] on div "Onsite Interview with Samuel Yeaman" at bounding box center [1378, 372] width 202 height 33
click at [1251, 565] on icon "ArrowLeft" at bounding box center [1246, 572] width 8 height 16
click at [1349, 363] on div "Onsite Interview with Samuel Yeaman" at bounding box center [1378, 372] width 202 height 33
click at [1347, 542] on h3 "[PERSON_NAME]" at bounding box center [1433, 552] width 172 height 21
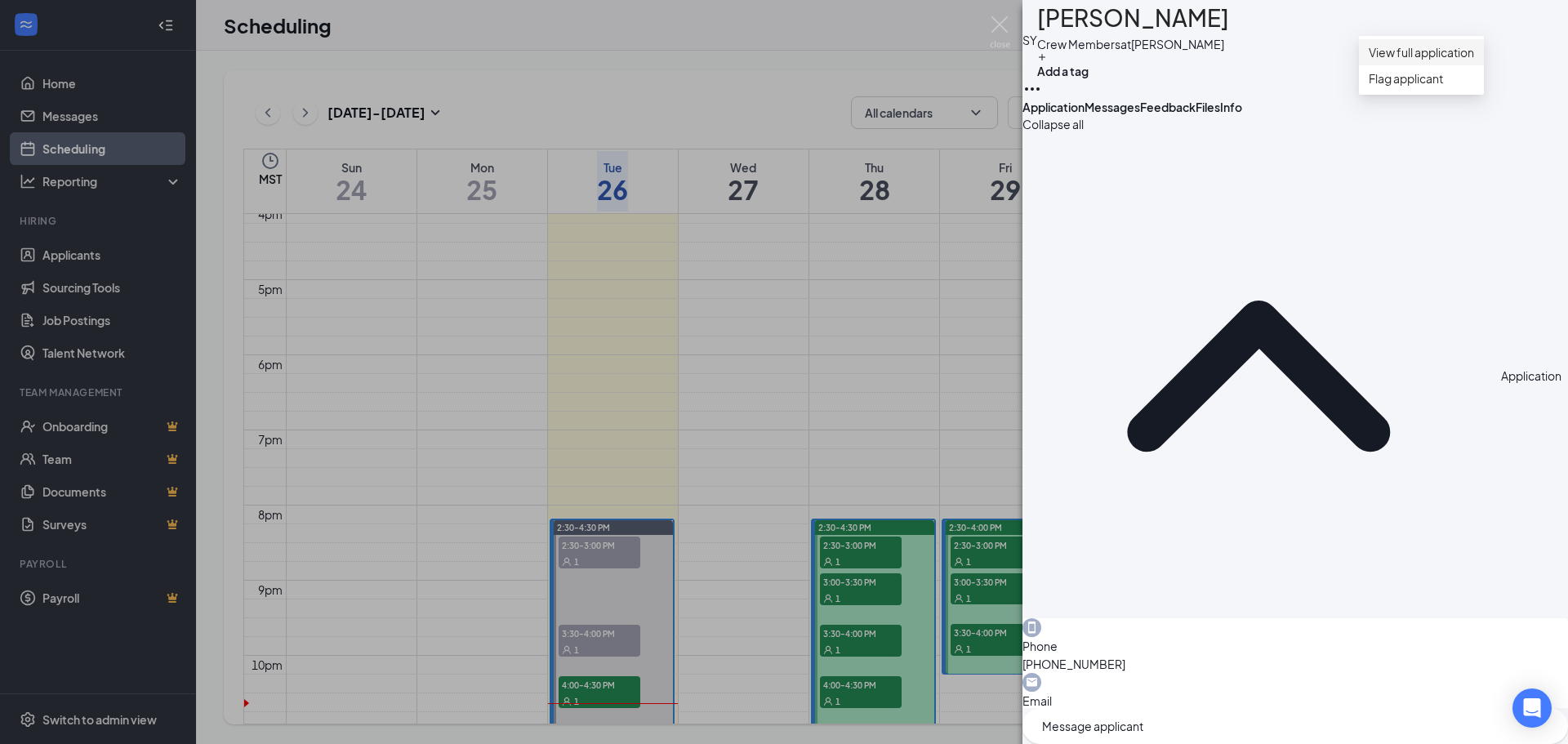
click at [1445, 58] on link "View full application" at bounding box center [1421, 52] width 105 height 18
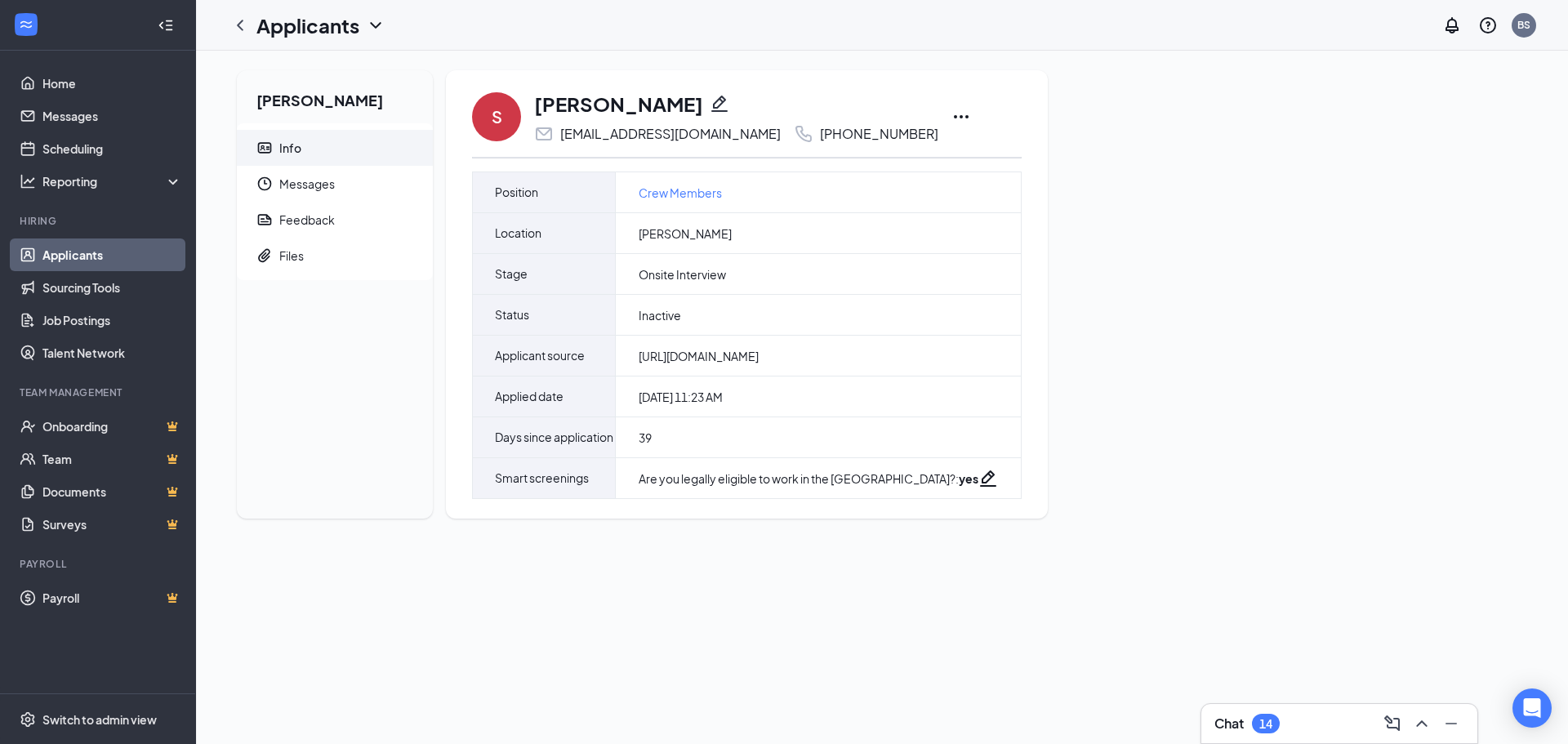
click at [1303, 390] on div "[PERSON_NAME] Info Messages Feedback Files S [PERSON_NAME] [EMAIL_ADDRESS][DOMA…" at bounding box center [882, 301] width 1317 height 462
click at [952, 117] on icon "Ellipses" at bounding box center [961, 116] width 19 height 19
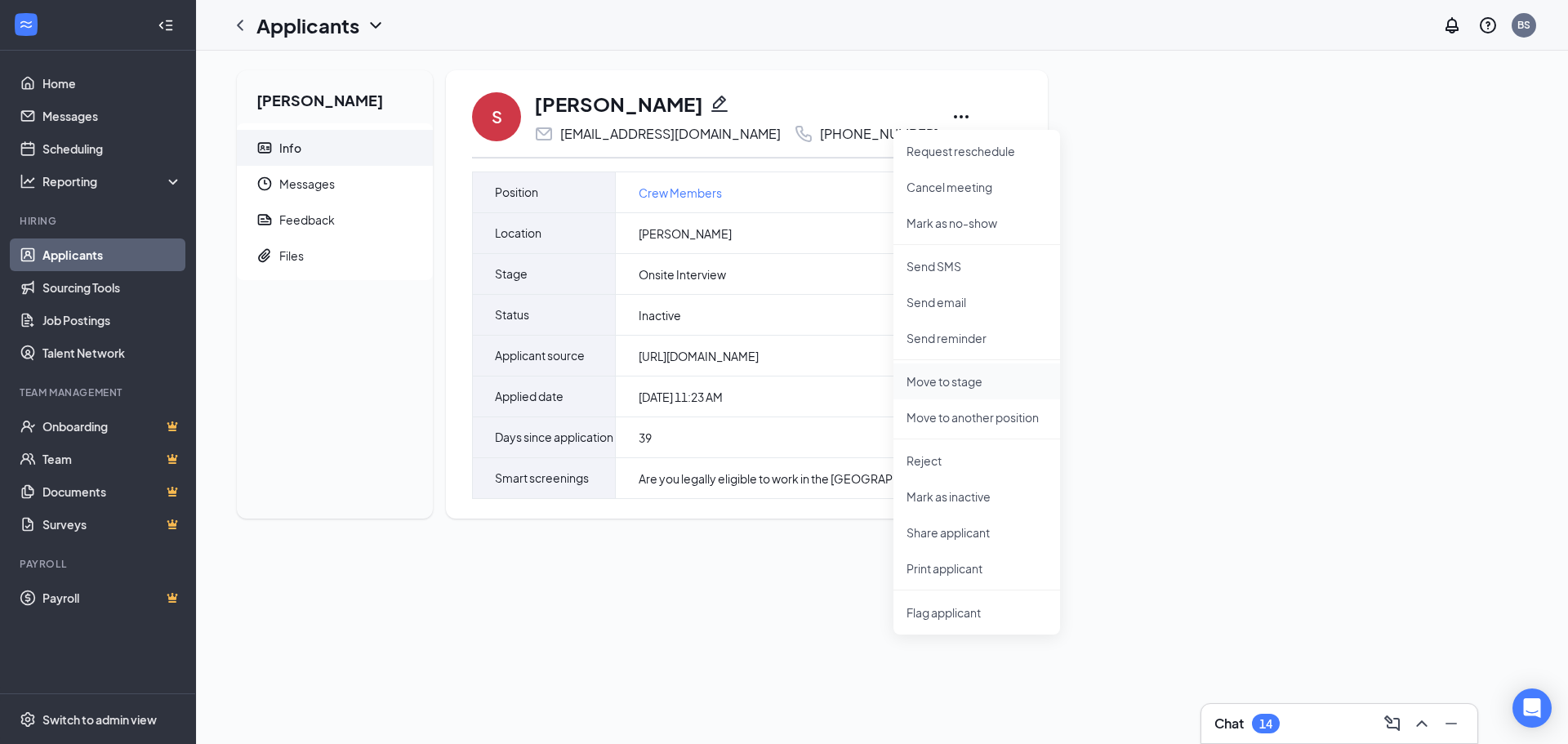
click at [961, 381] on p "Move to stage" at bounding box center [976, 381] width 141 height 16
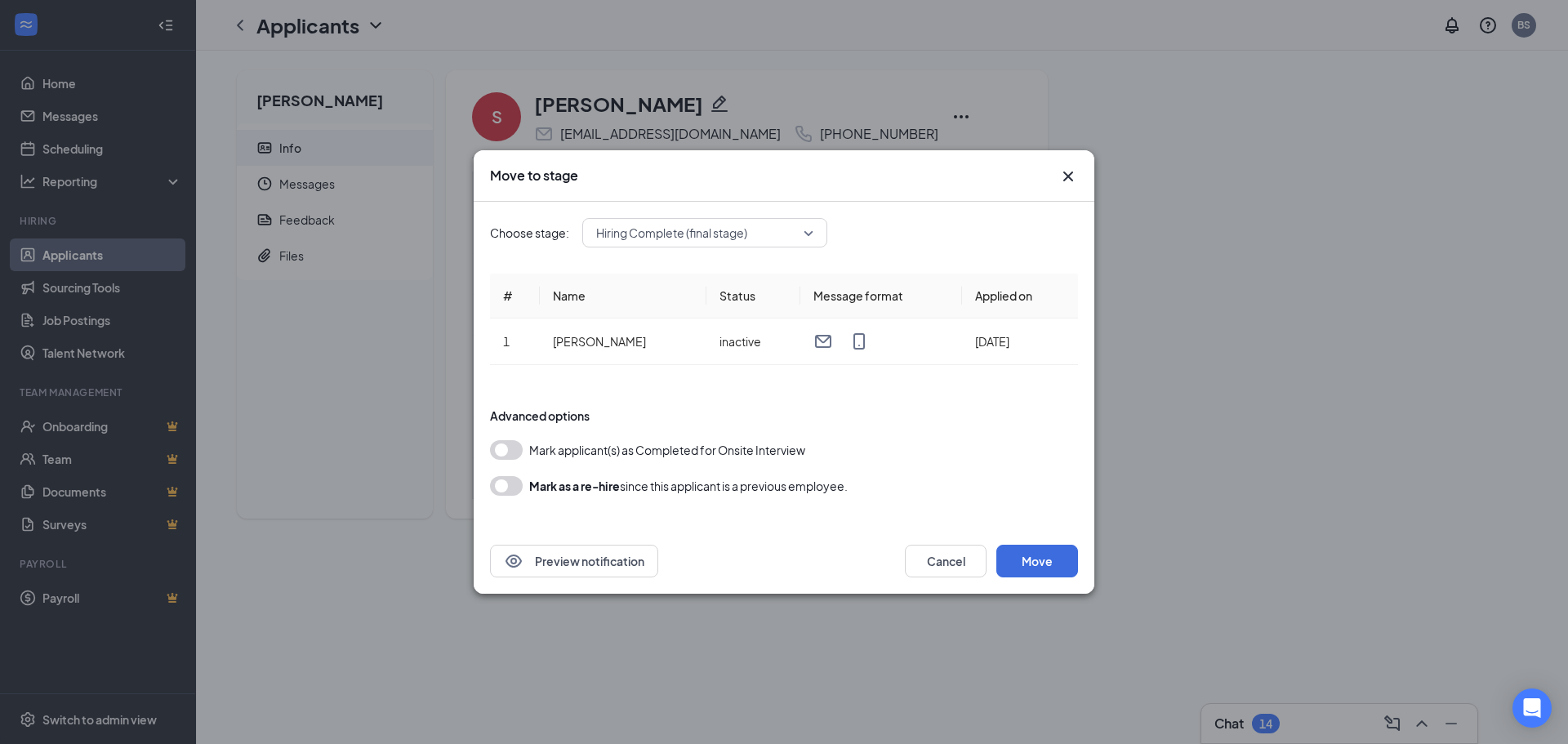
click at [505, 450] on button "button" at bounding box center [507, 449] width 33 height 19
click at [512, 447] on button "button" at bounding box center [507, 449] width 33 height 19
click at [805, 230] on span "Hiring Complete (final stage)" at bounding box center [705, 232] width 218 height 25
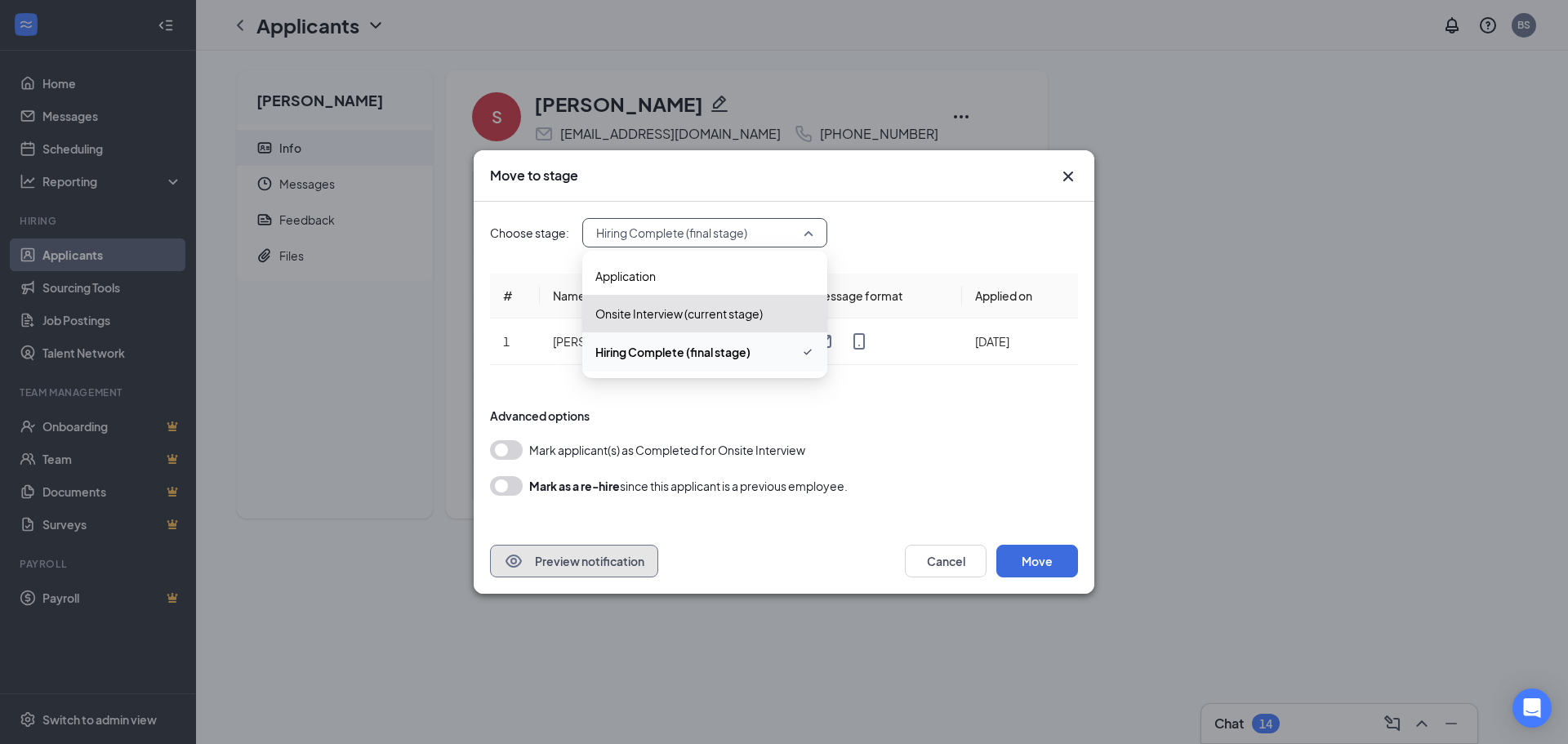
click at [599, 565] on button "Preview notification" at bounding box center [574, 561] width 168 height 33
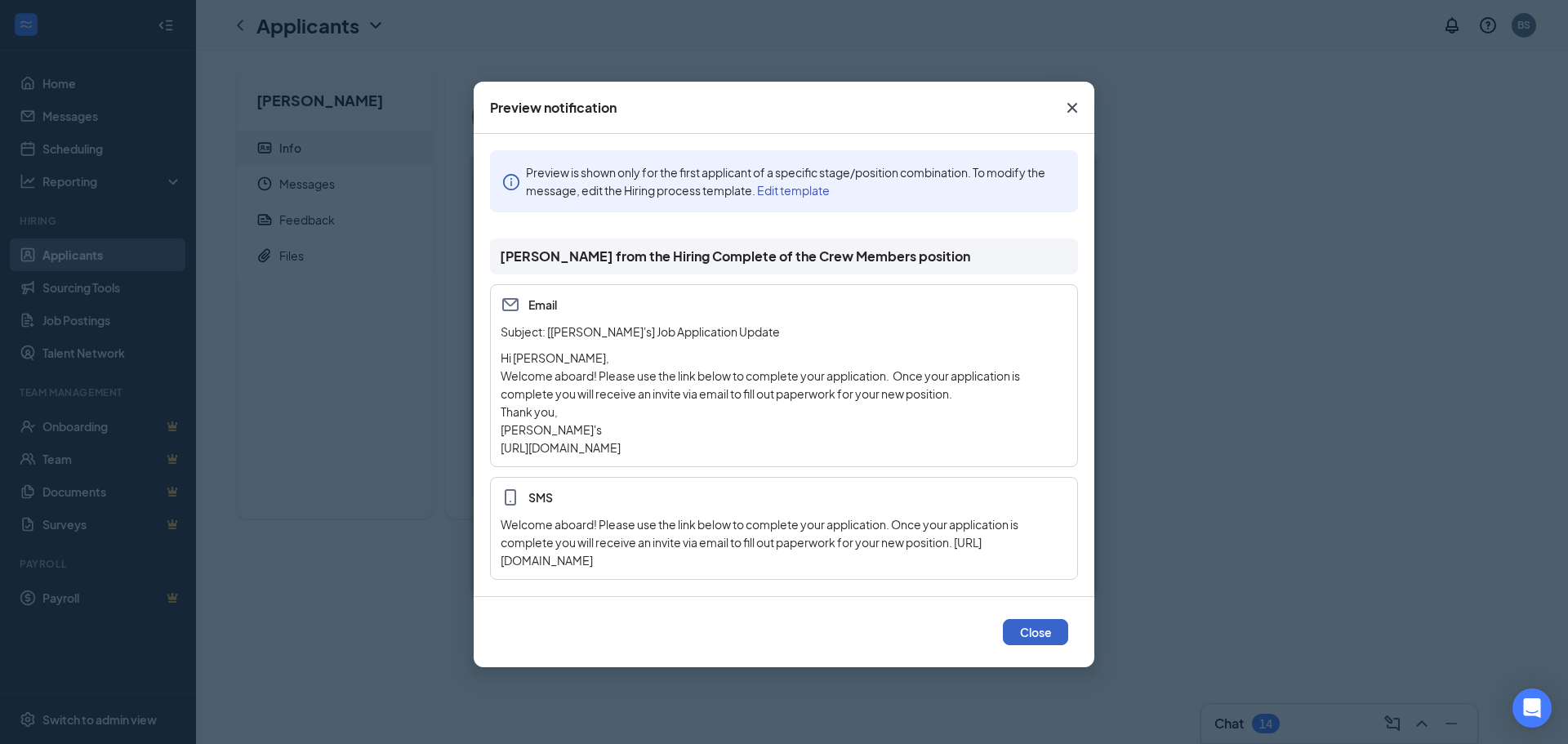
click at [1029, 645] on button "Close" at bounding box center [1035, 632] width 65 height 27
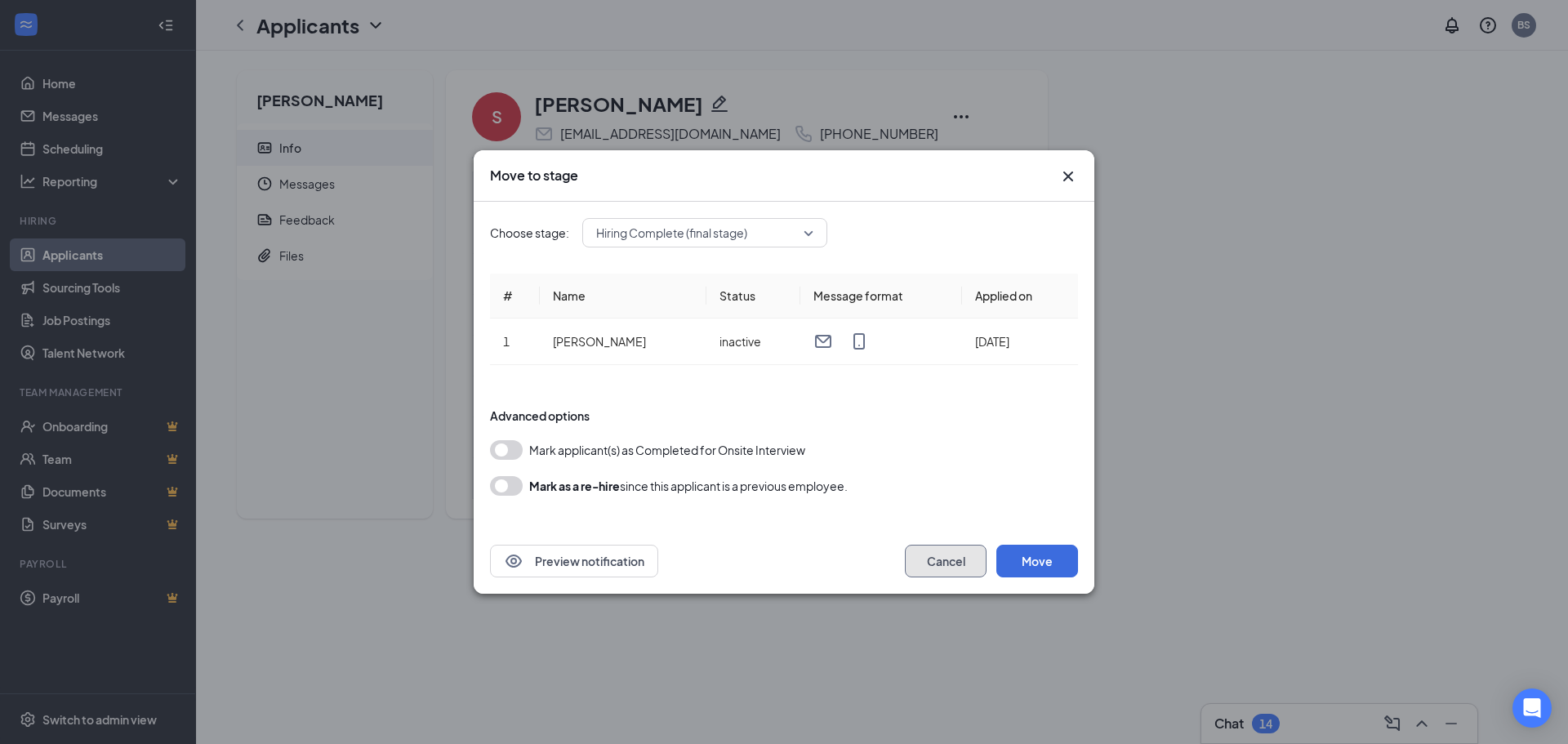
click at [942, 556] on button "Cancel" at bounding box center [945, 561] width 81 height 33
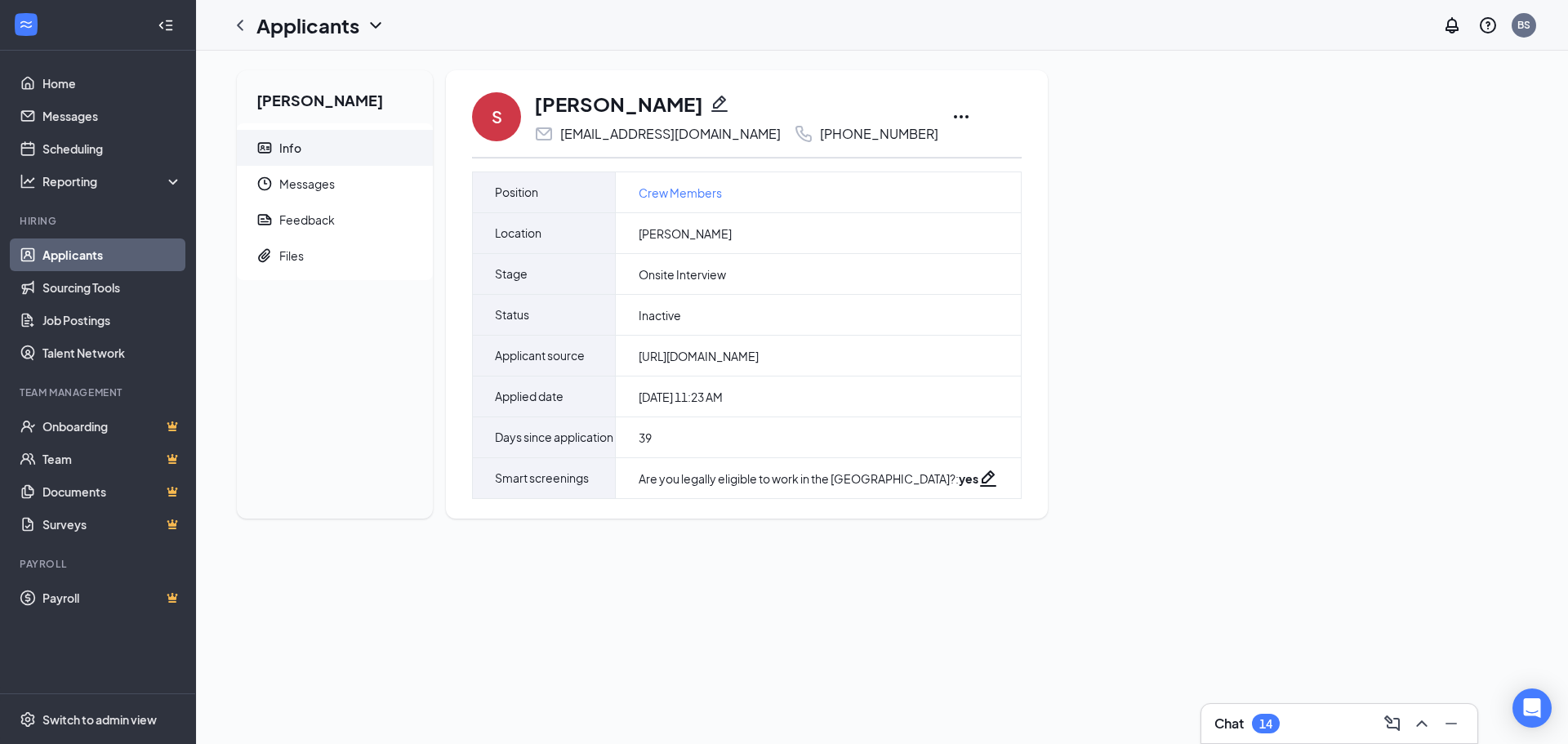
click at [960, 172] on div "[PERSON_NAME] Info Messages Feedback Files S [PERSON_NAME] [EMAIL_ADDRESS][DOMA…" at bounding box center [882, 301] width 1317 height 462
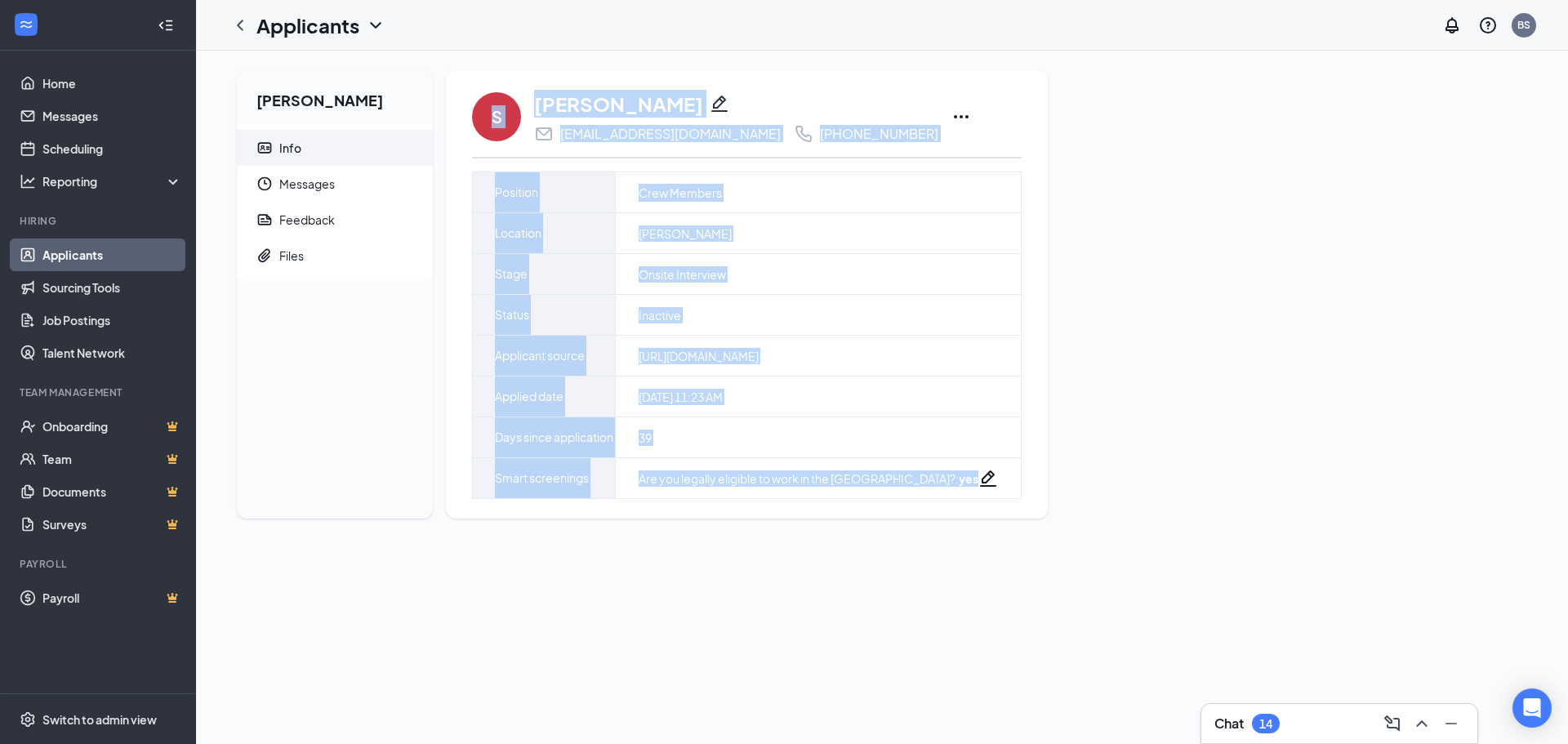
drag, startPoint x: 457, startPoint y: 75, endPoint x: 984, endPoint y: 537, distance: 700.8
click at [984, 531] on div "[PERSON_NAME] Info Messages Feedback Files S [PERSON_NAME] [EMAIL_ADDRESS][DOMA…" at bounding box center [882, 301] width 1317 height 462
copy div "S [PERSON_NAME] [EMAIL_ADDRESS][DOMAIN_NAME] [PHONE_NUMBER] Request reschedule …"
click at [1075, 143] on div "[PERSON_NAME] Info Messages Feedback Files S [PERSON_NAME] [EMAIL_ADDRESS][DOMA…" at bounding box center [882, 301] width 1317 height 462
